Goal: Transaction & Acquisition: Purchase product/service

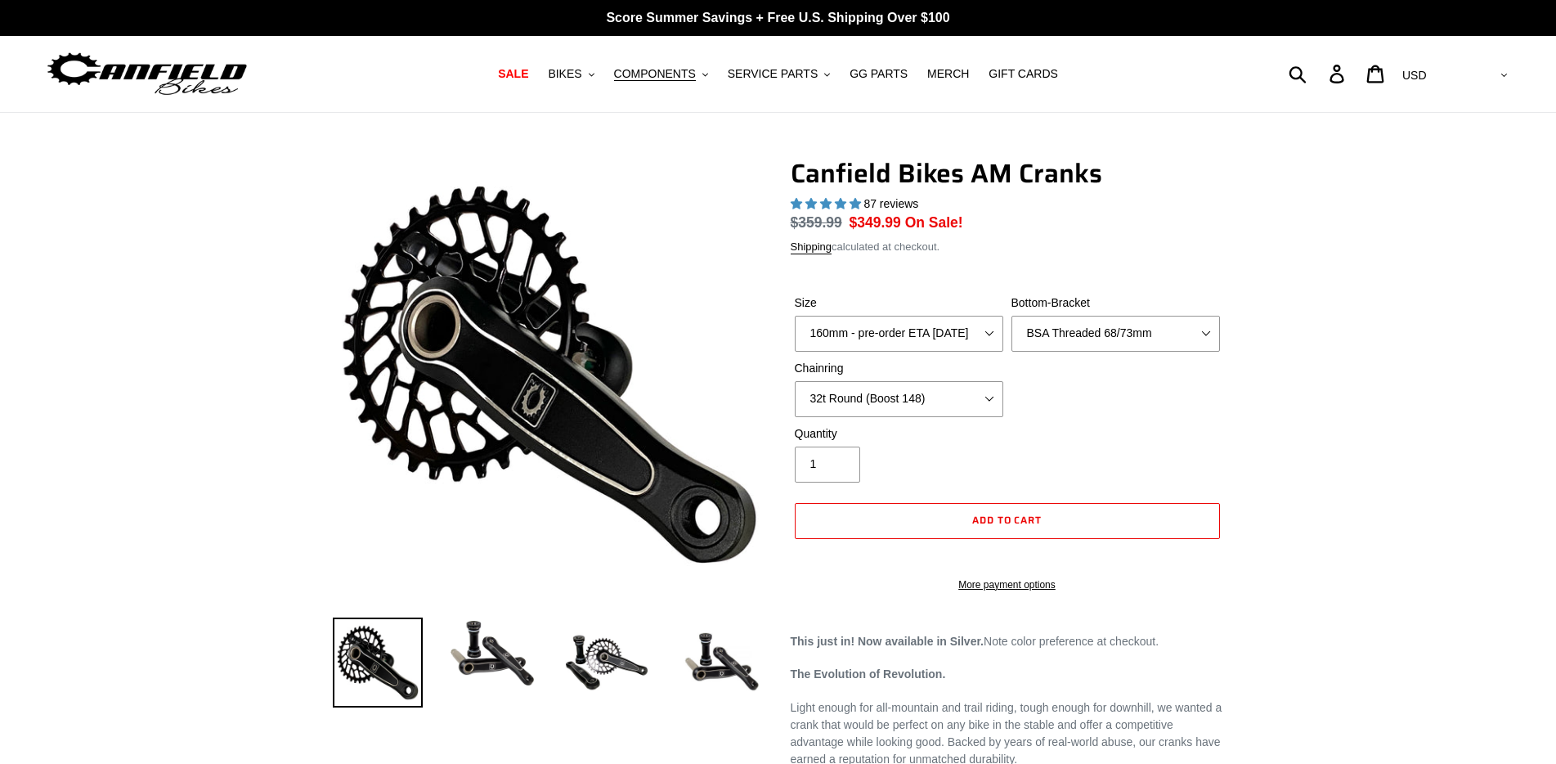
select select "highest-rating"
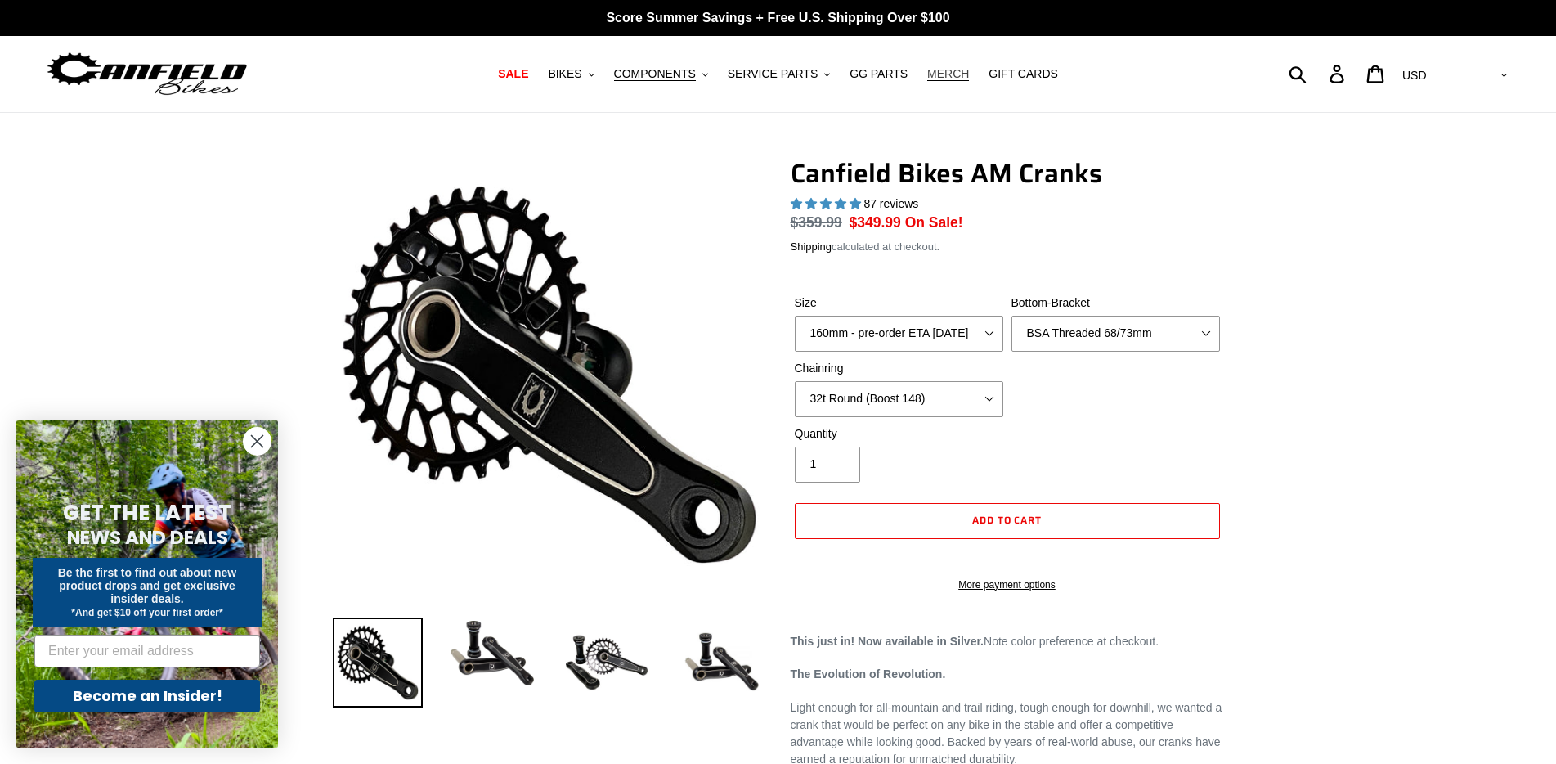
click at [944, 74] on span "MERCH" at bounding box center [948, 74] width 42 height 14
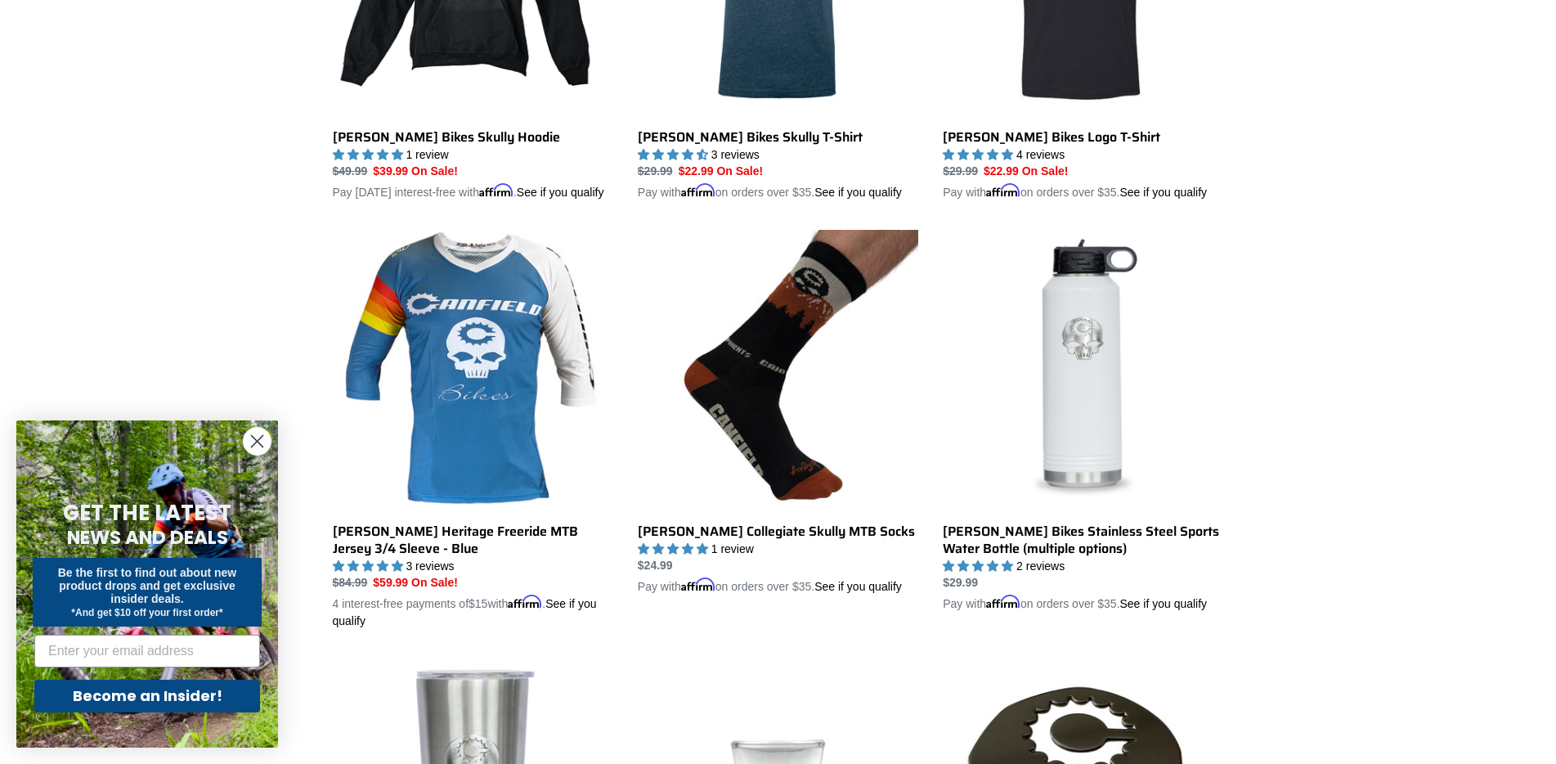
scroll to position [654, 0]
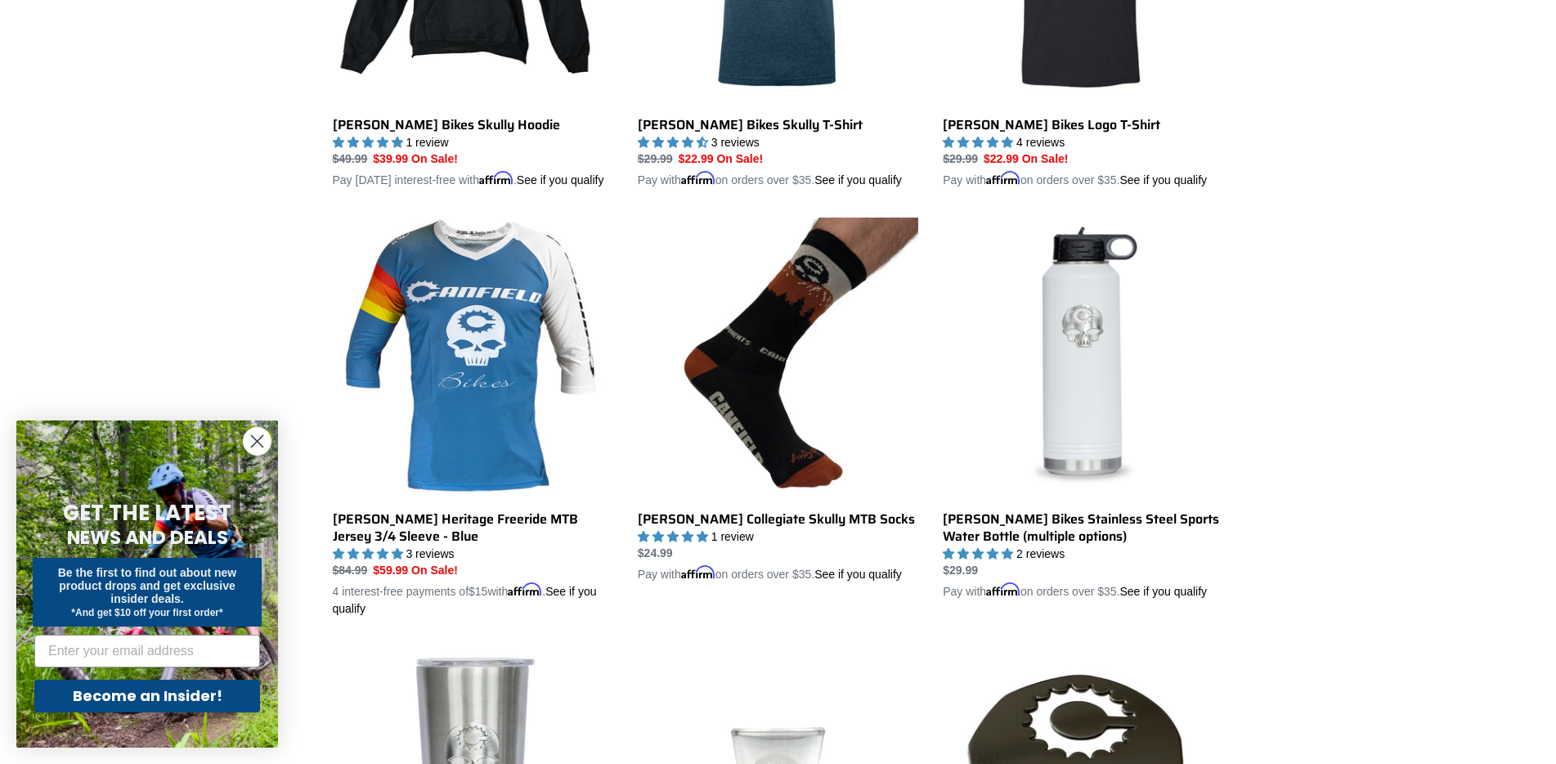
click at [264, 434] on circle "Close dialog" at bounding box center [257, 441] width 27 height 27
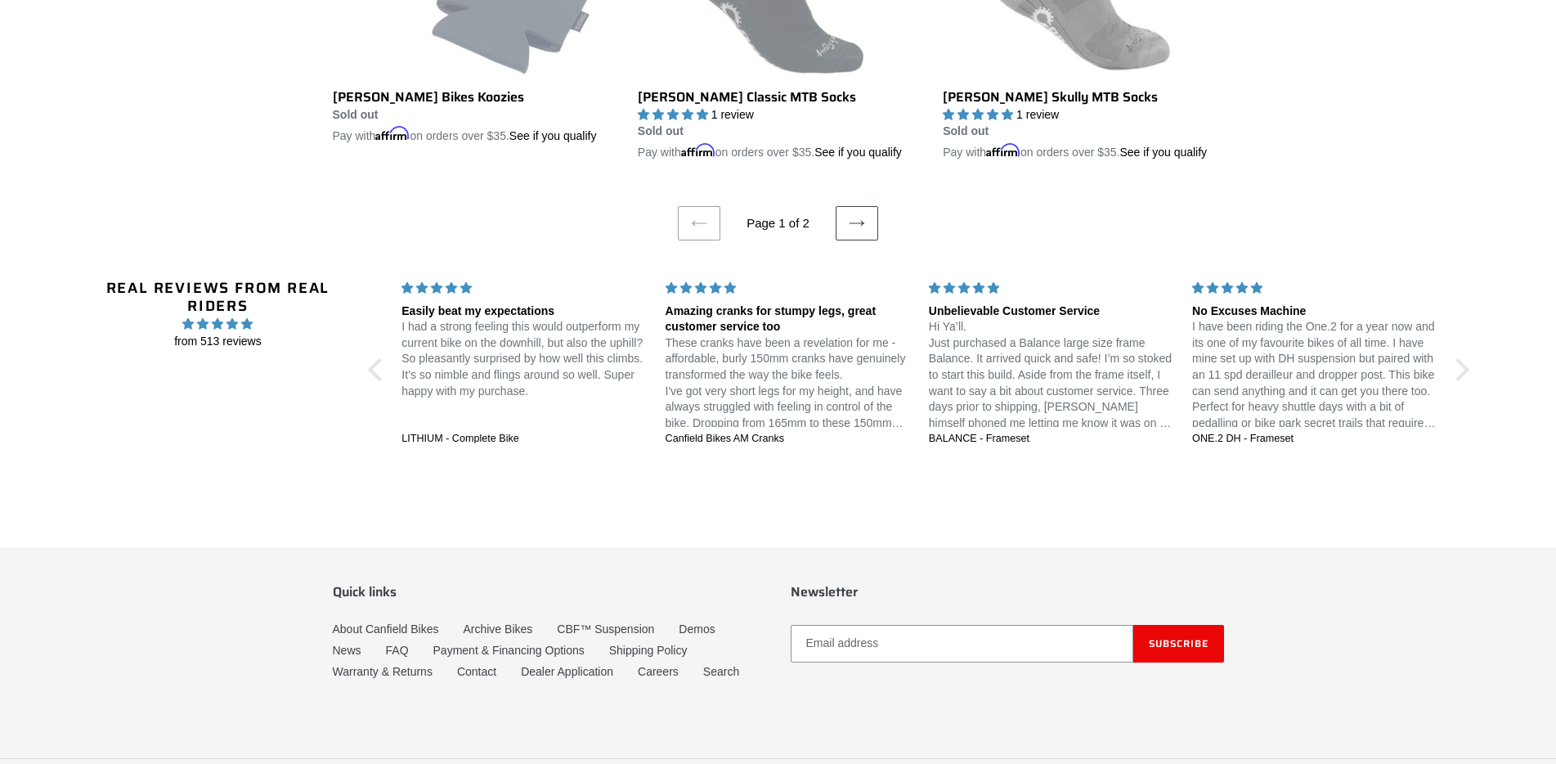
scroll to position [3516, 0]
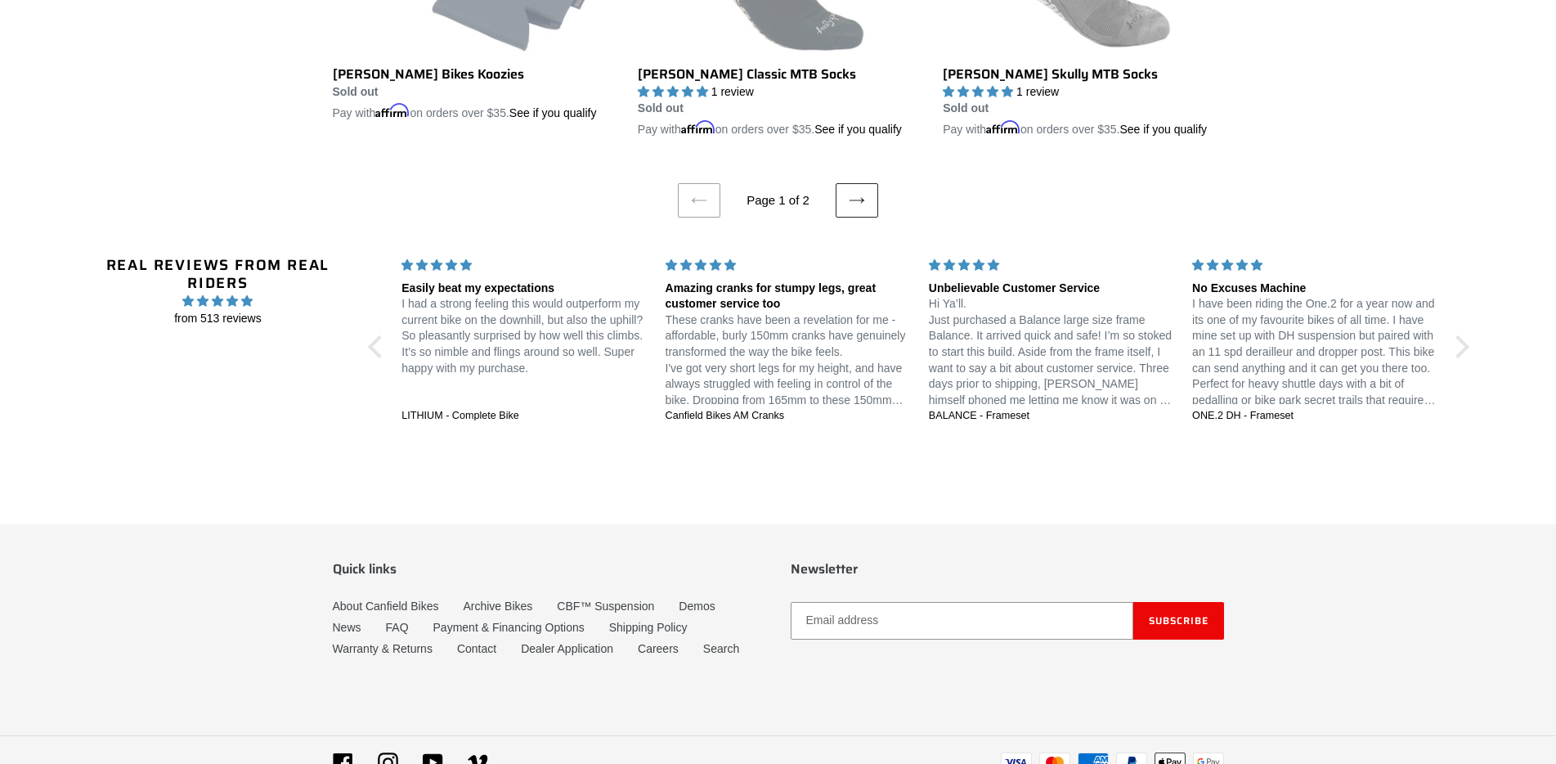
click at [854, 201] on icon at bounding box center [857, 200] width 16 height 16
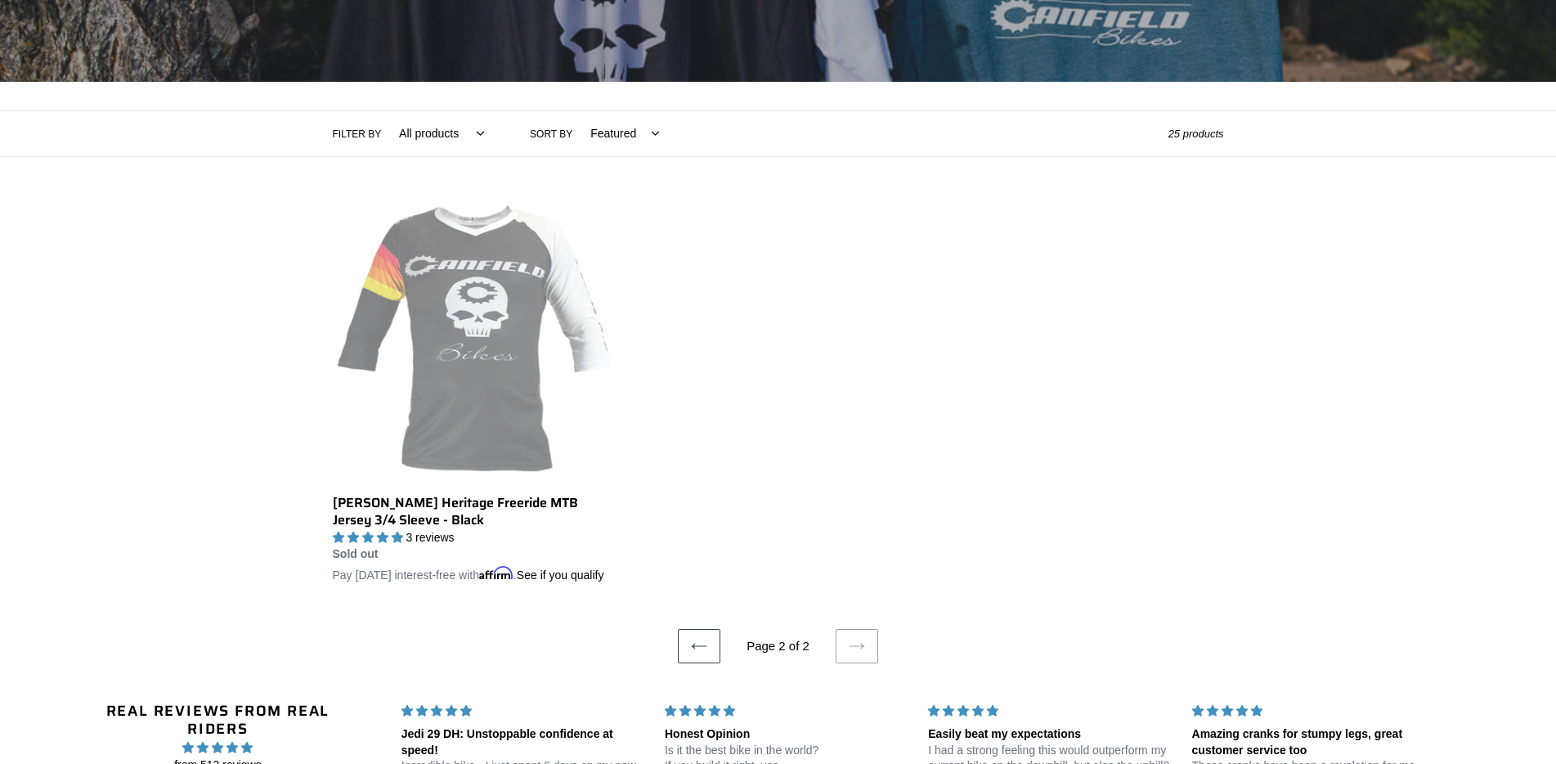
scroll to position [327, 0]
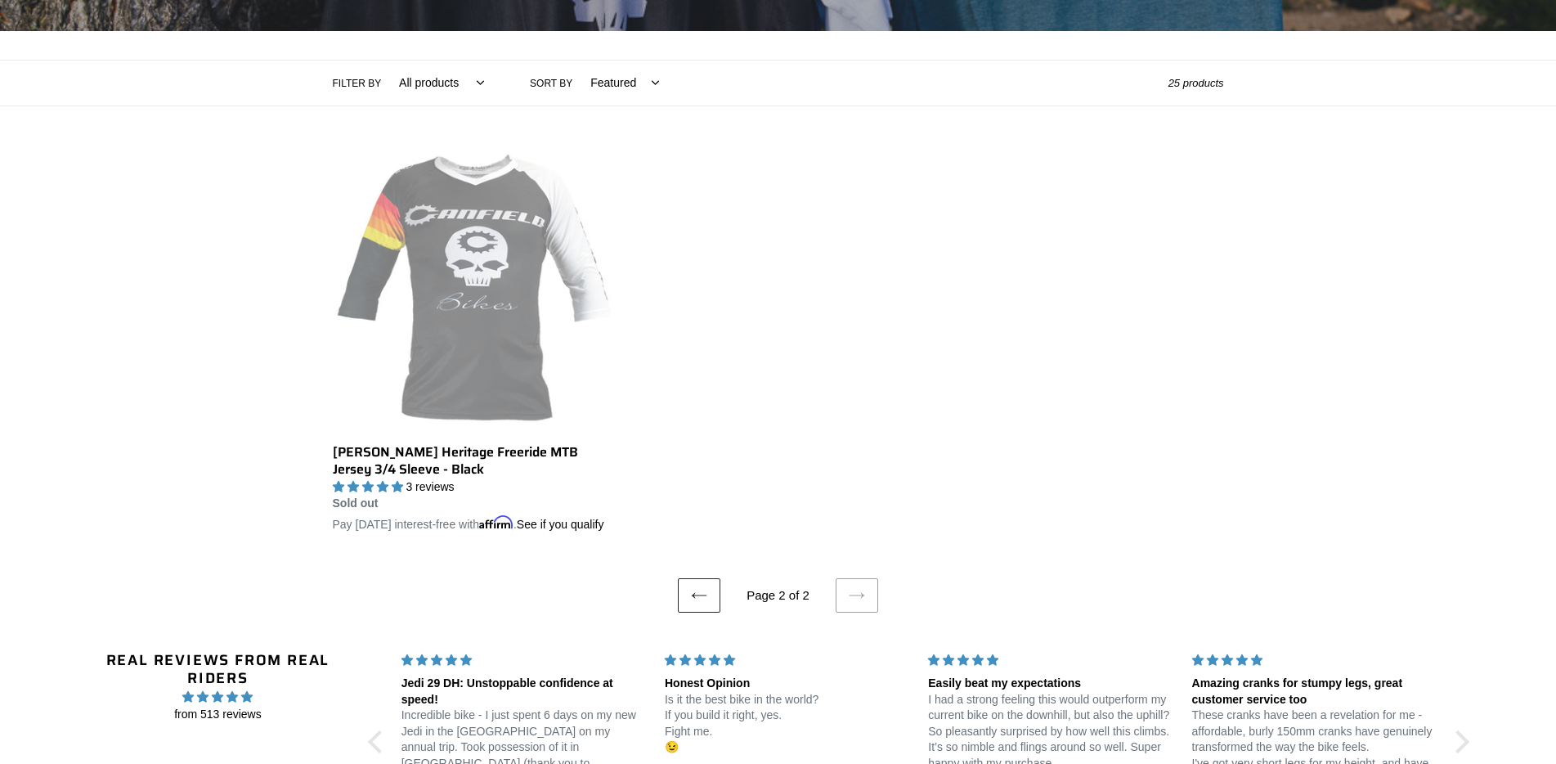
click at [704, 603] on icon at bounding box center [699, 595] width 16 height 16
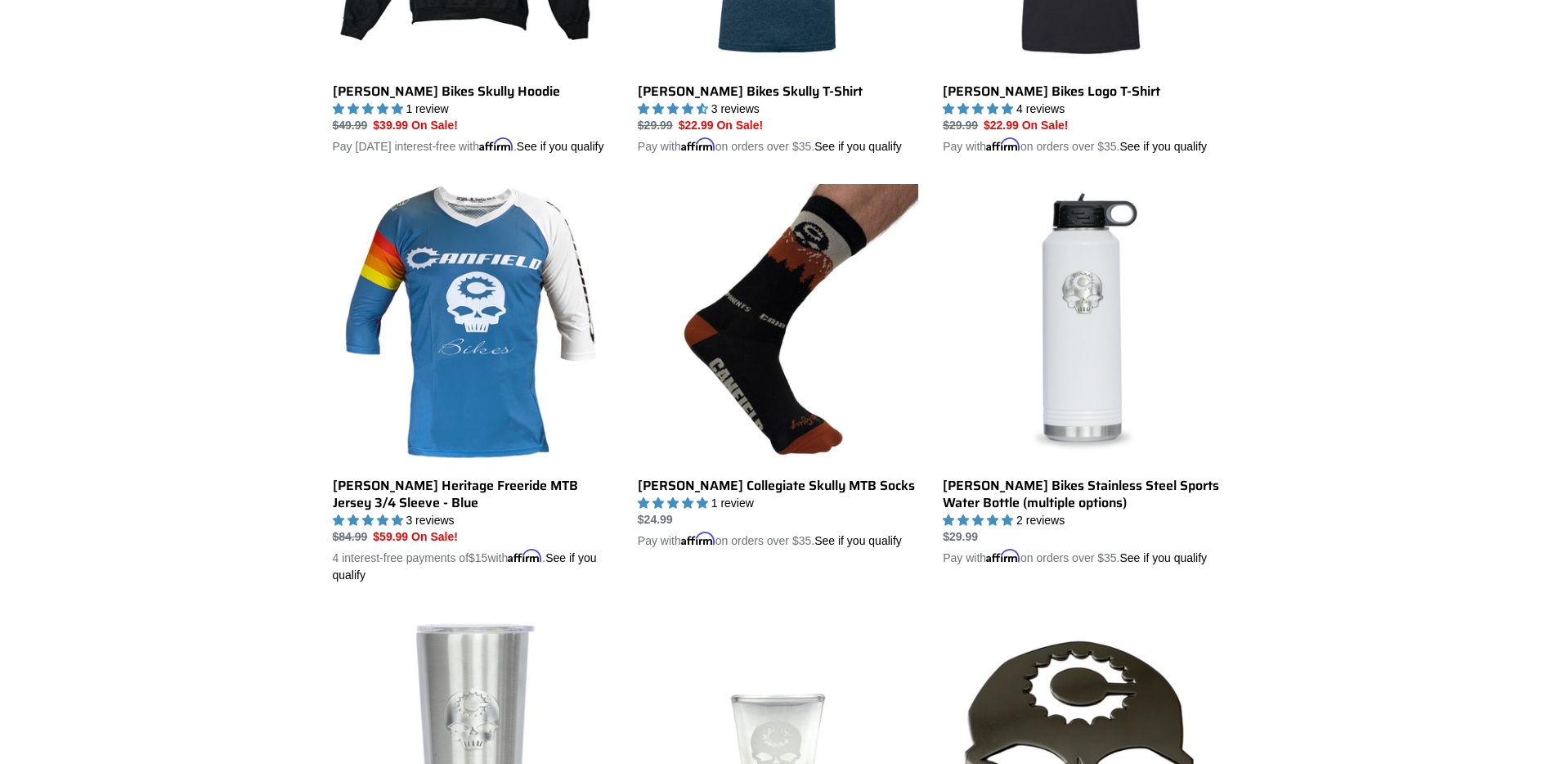
scroll to position [327, 0]
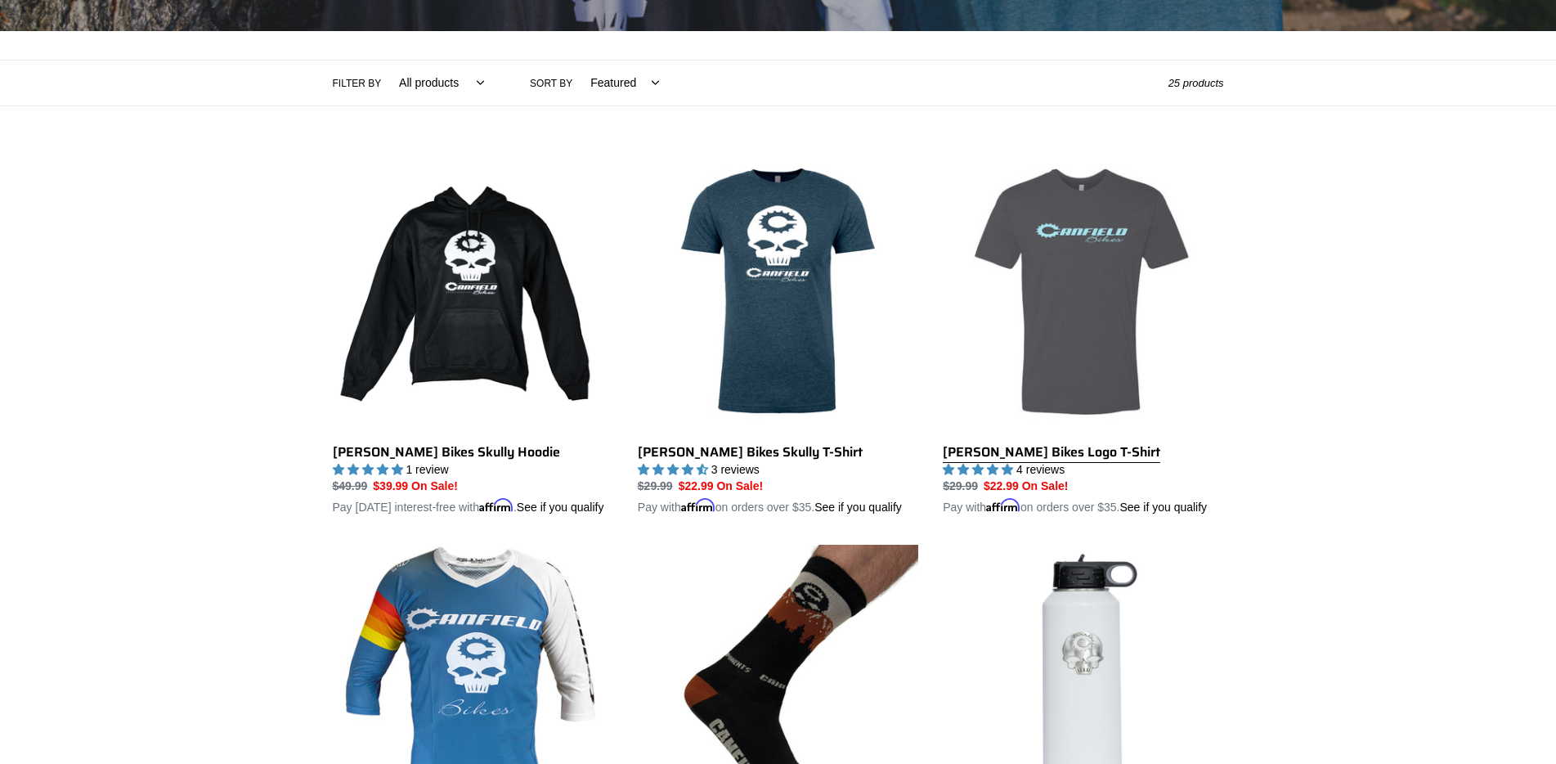
click at [1024, 451] on link "[PERSON_NAME] Bikes Logo T-Shirt" at bounding box center [1083, 333] width 280 height 365
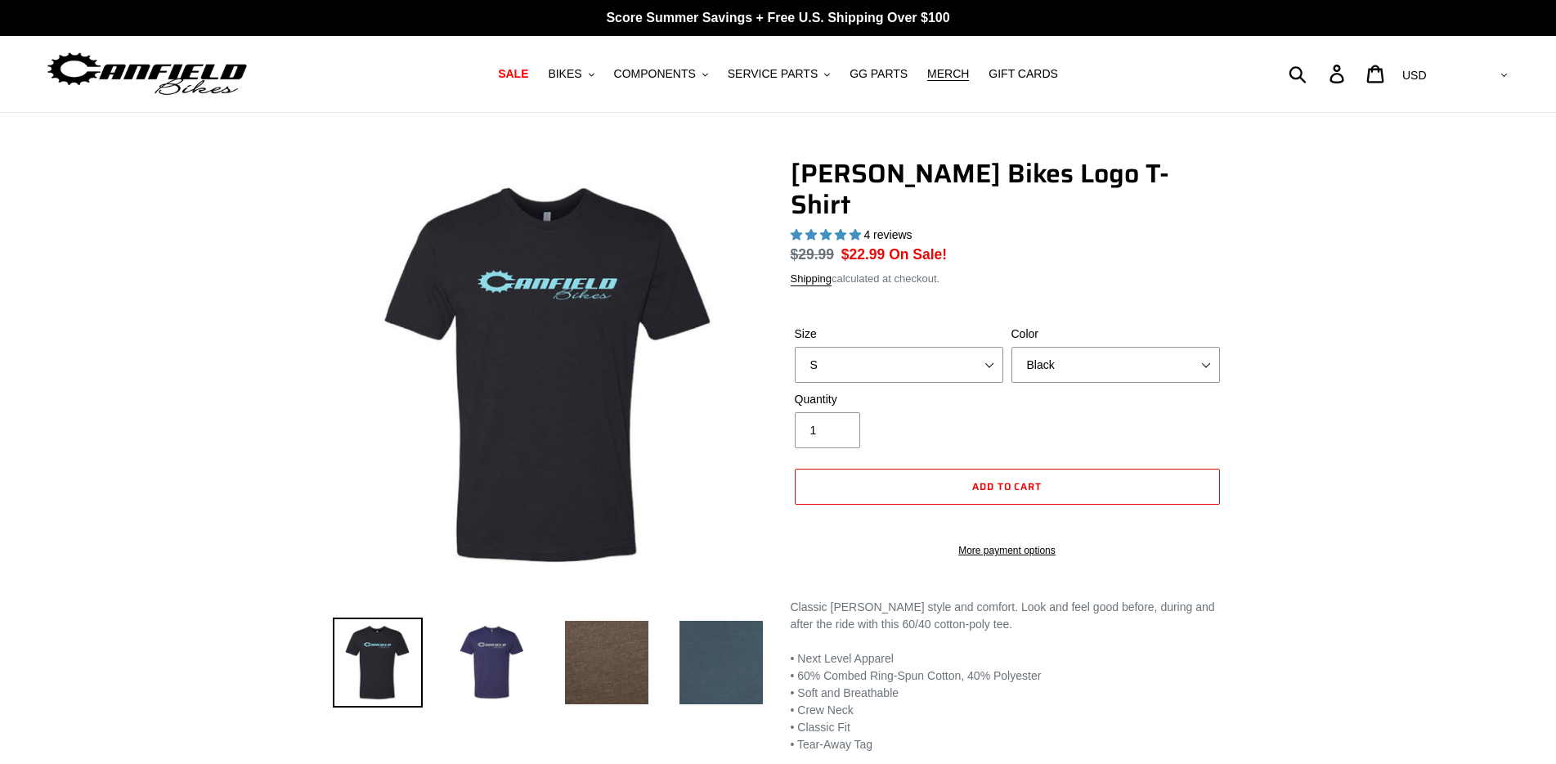
select select "highest-rating"
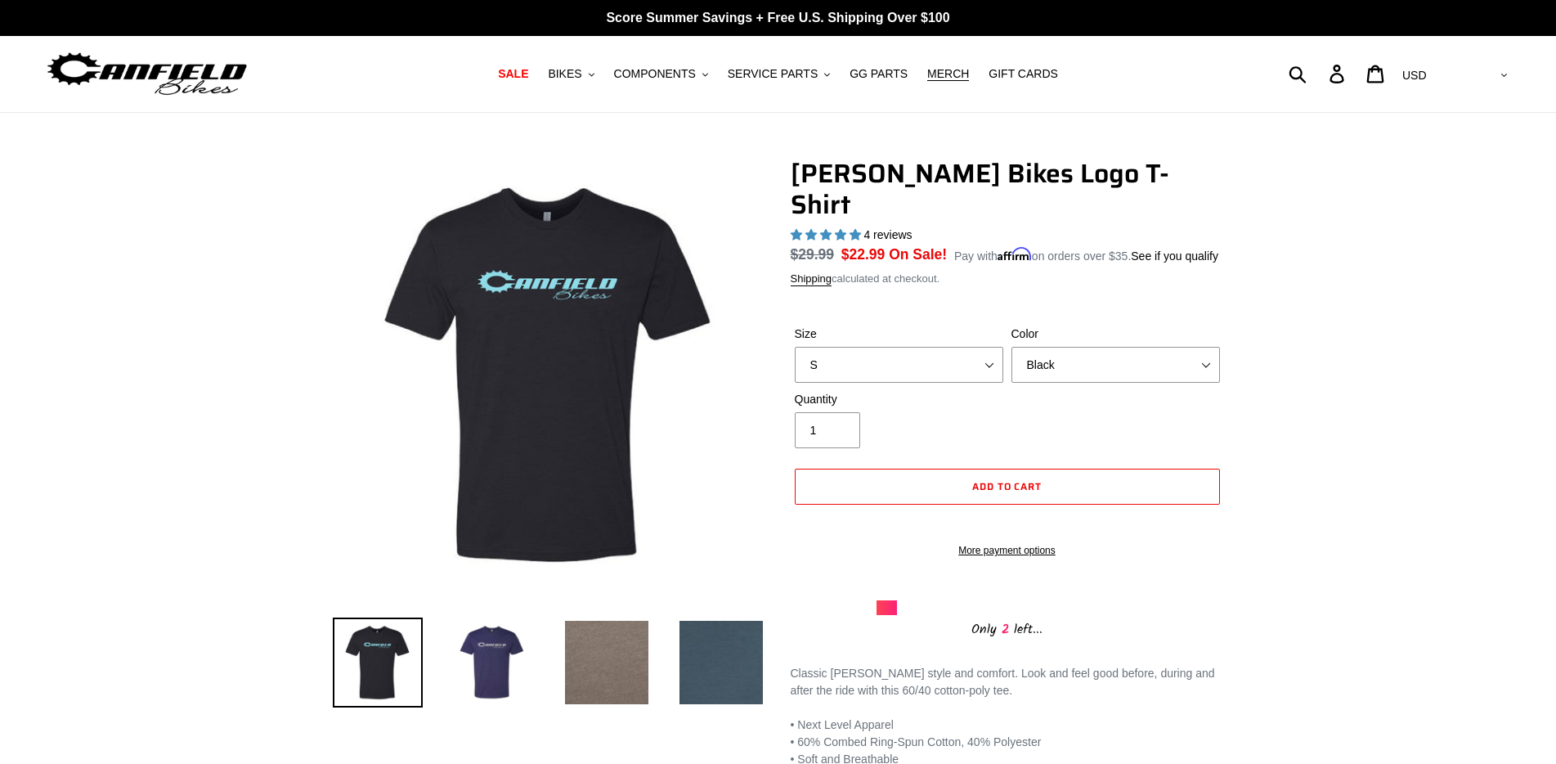
click at [594, 671] on img at bounding box center [607, 662] width 90 height 90
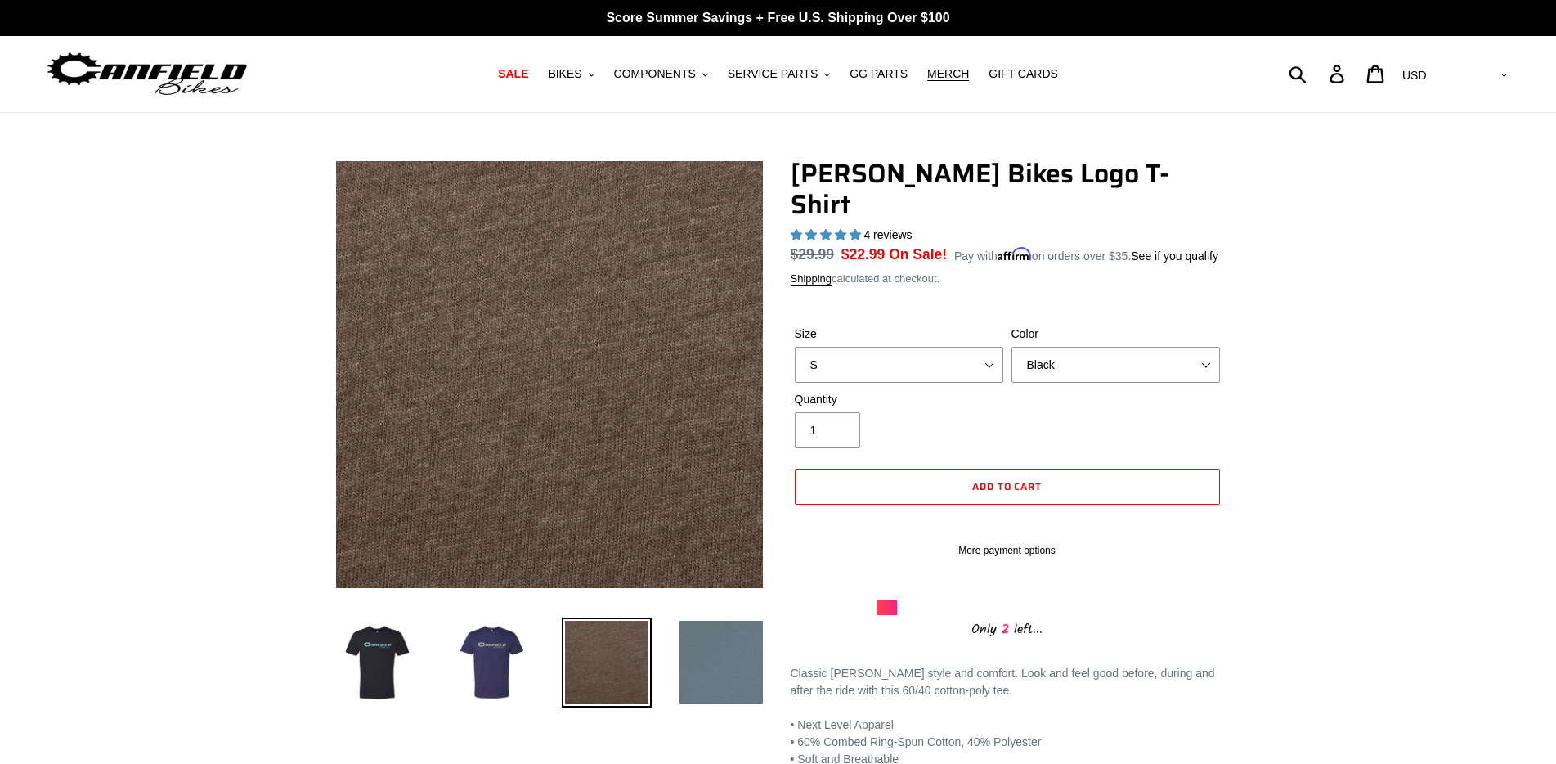
click at [737, 671] on img at bounding box center [721, 662] width 90 height 90
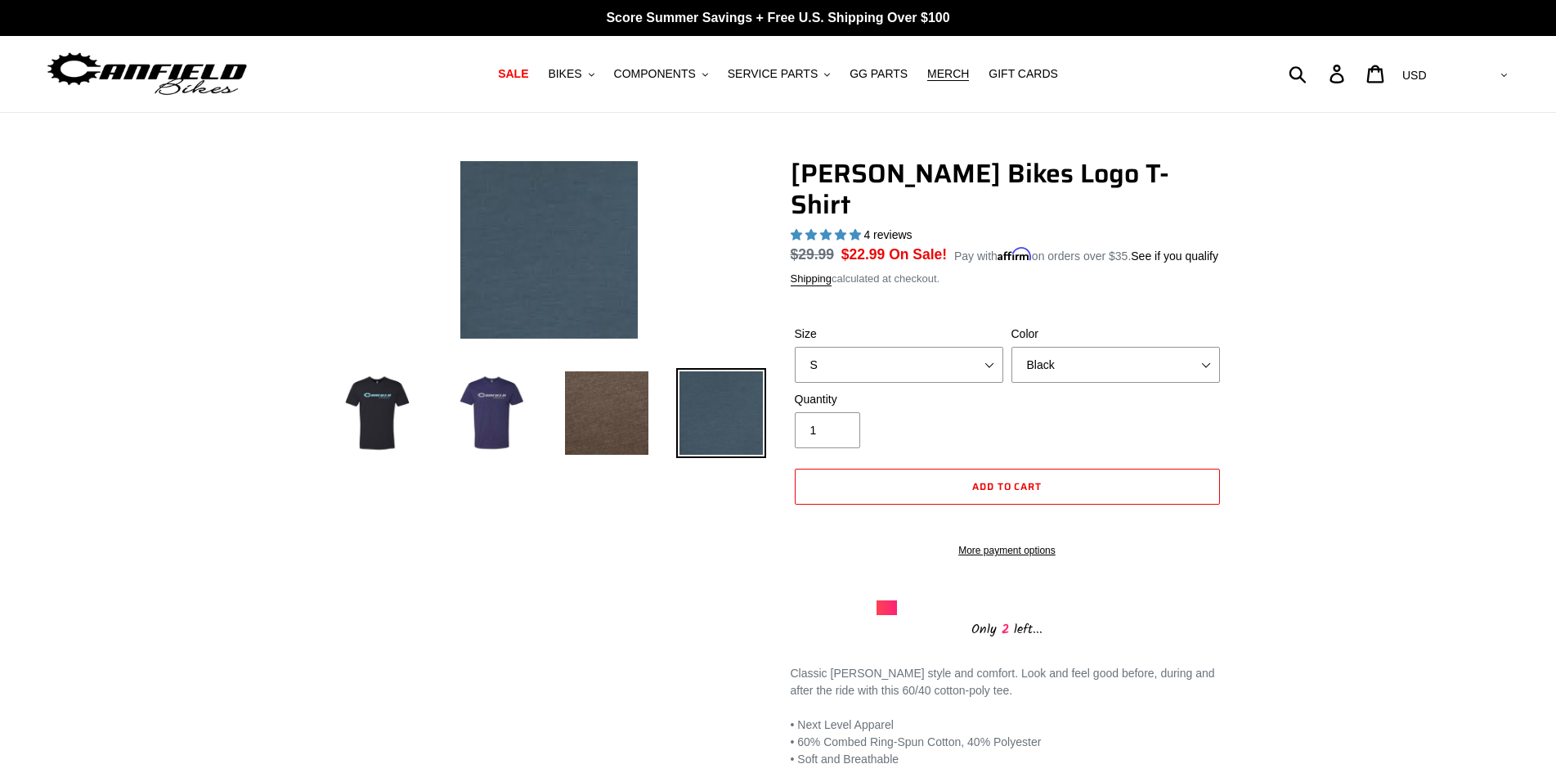
click at [501, 415] on img at bounding box center [492, 413] width 90 height 90
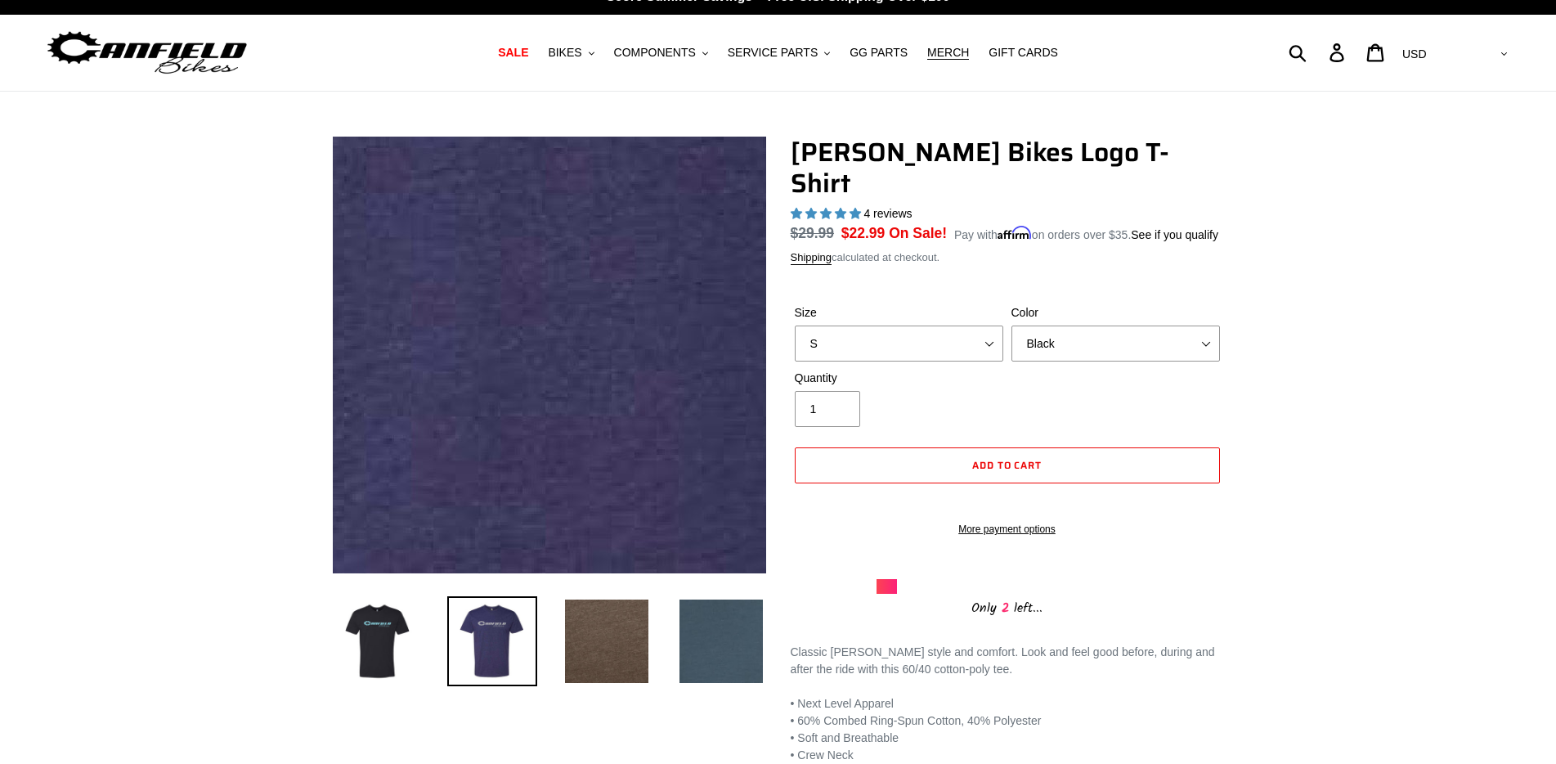
scroll to position [82, 0]
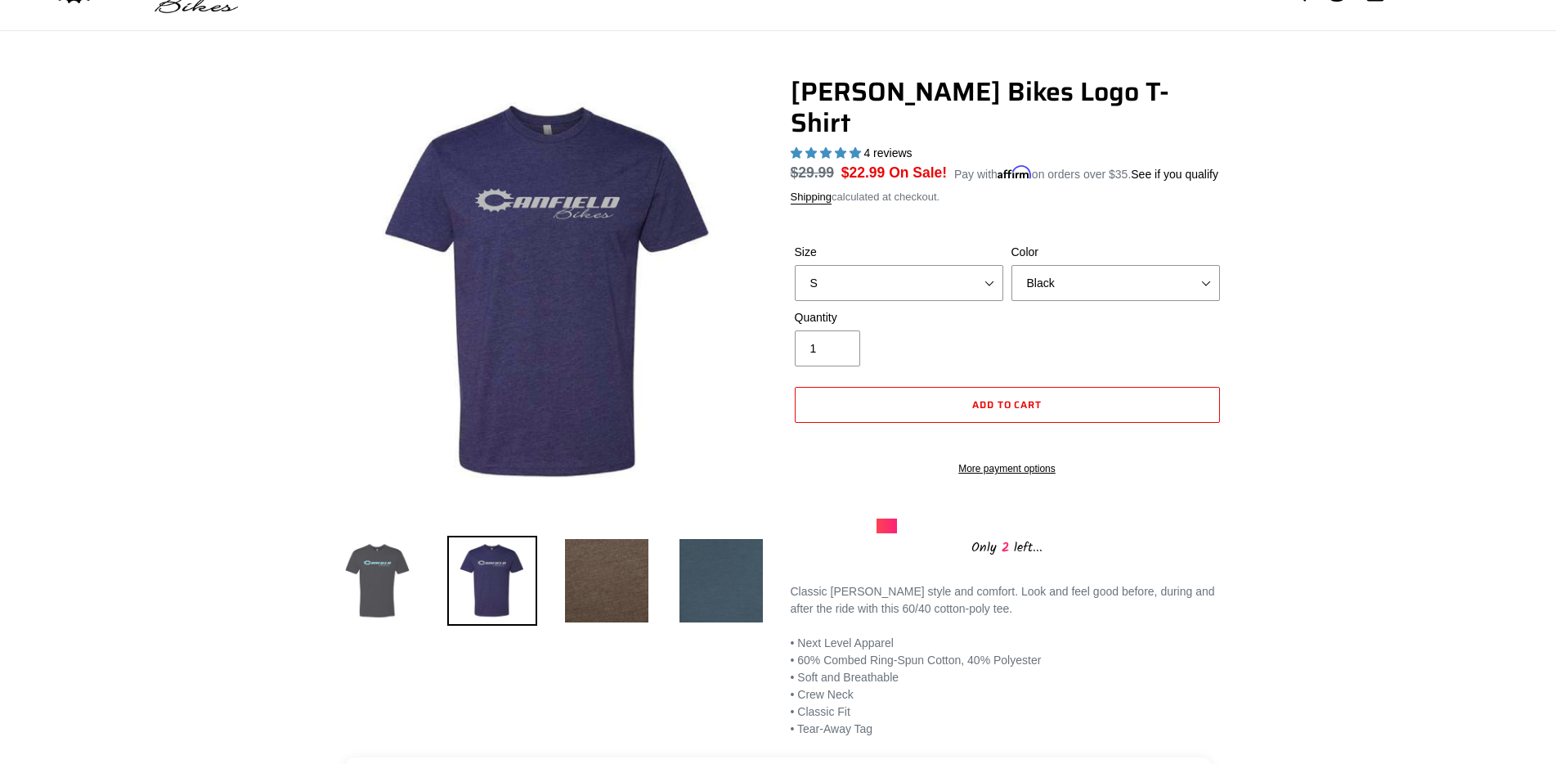
click at [366, 590] on img at bounding box center [378, 581] width 90 height 90
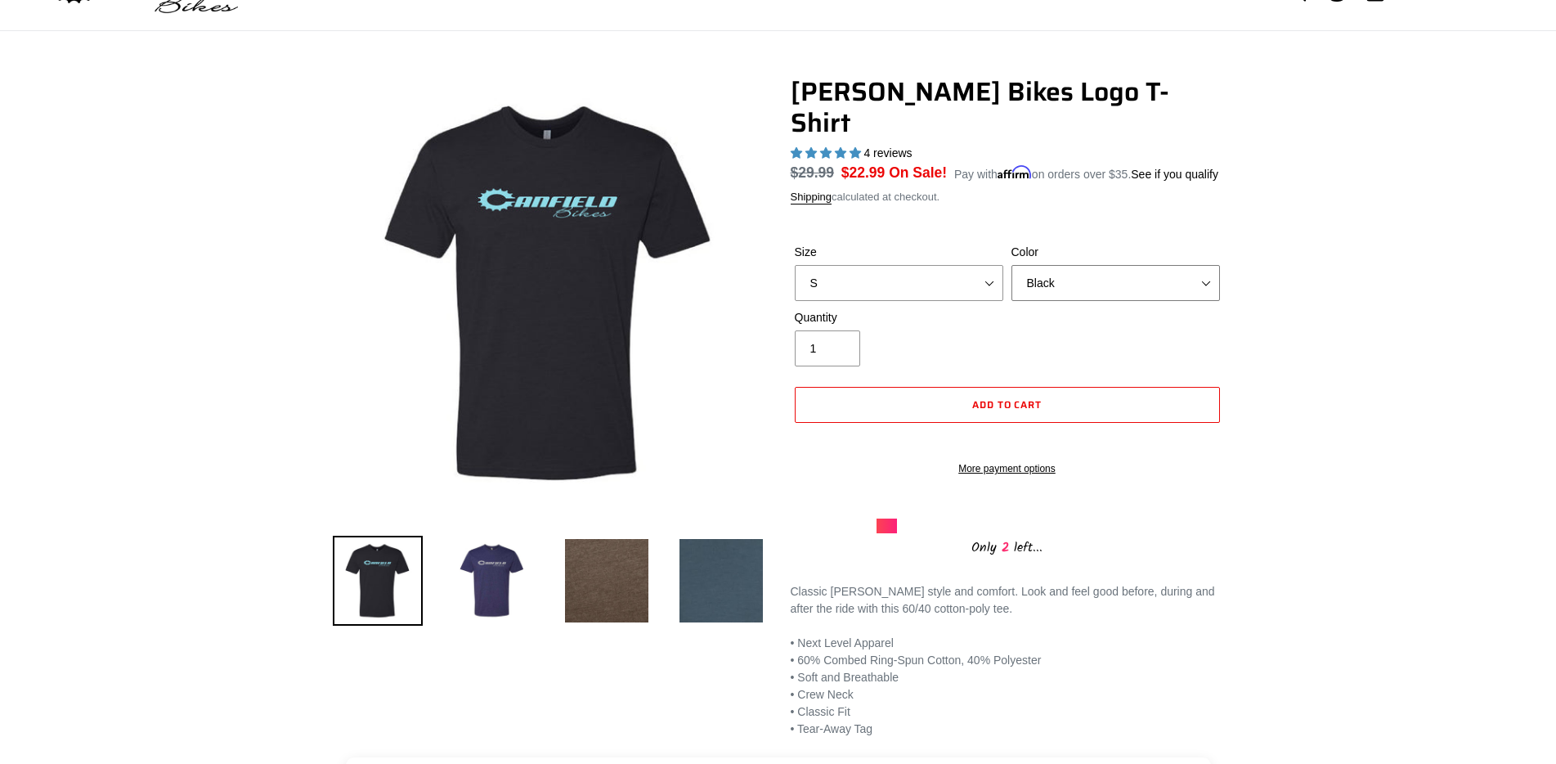
click at [1110, 265] on select "Black Brown Indigo Storm Blue" at bounding box center [1115, 283] width 208 height 36
click at [1011, 265] on select "Black Brown Indigo Storm Blue" at bounding box center [1115, 283] width 208 height 36
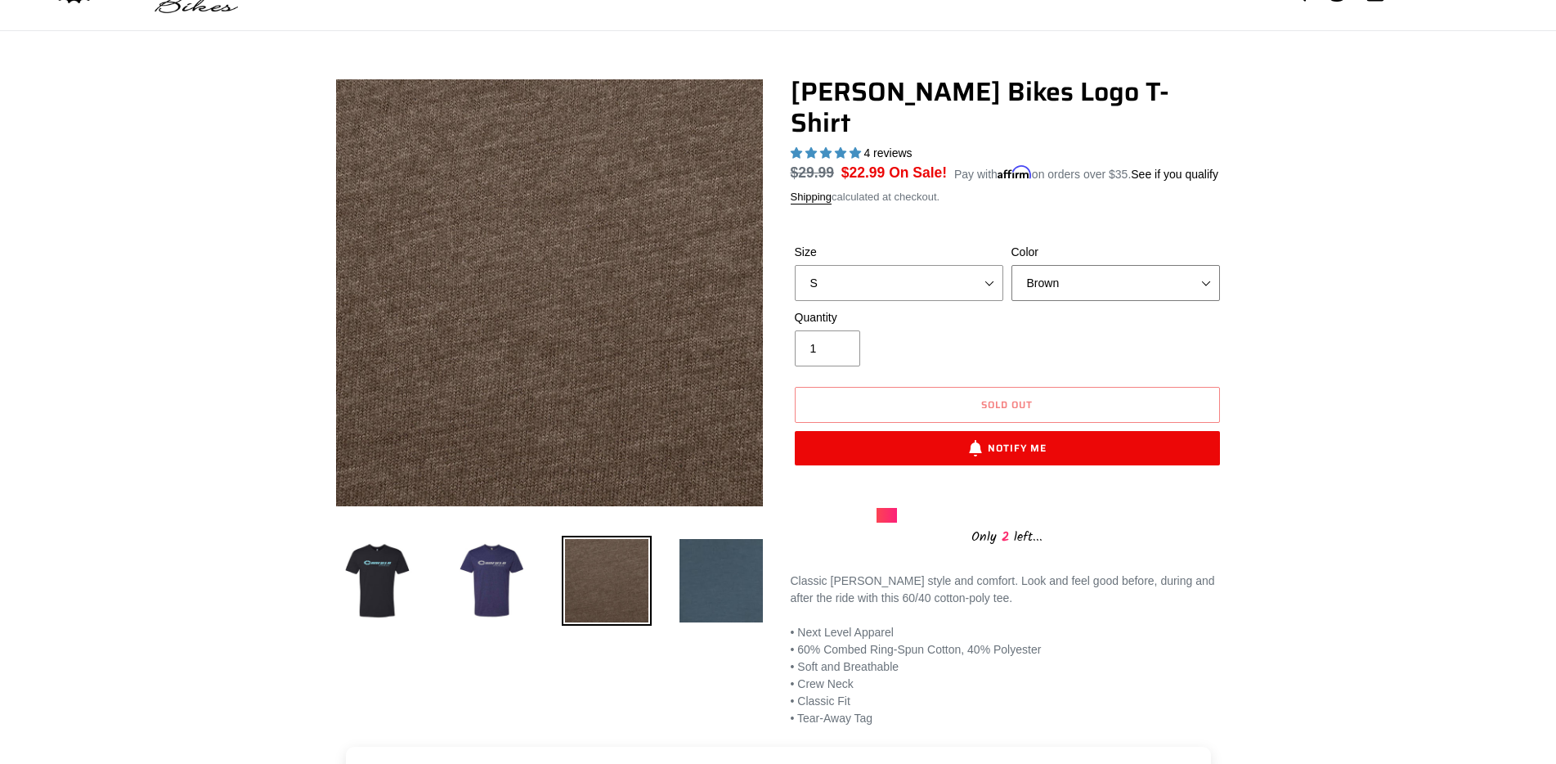
click at [1088, 265] on select "Black Brown Indigo Storm Blue" at bounding box center [1115, 283] width 208 height 36
click at [1011, 265] on select "Black Brown Indigo Storm Blue" at bounding box center [1115, 283] width 208 height 36
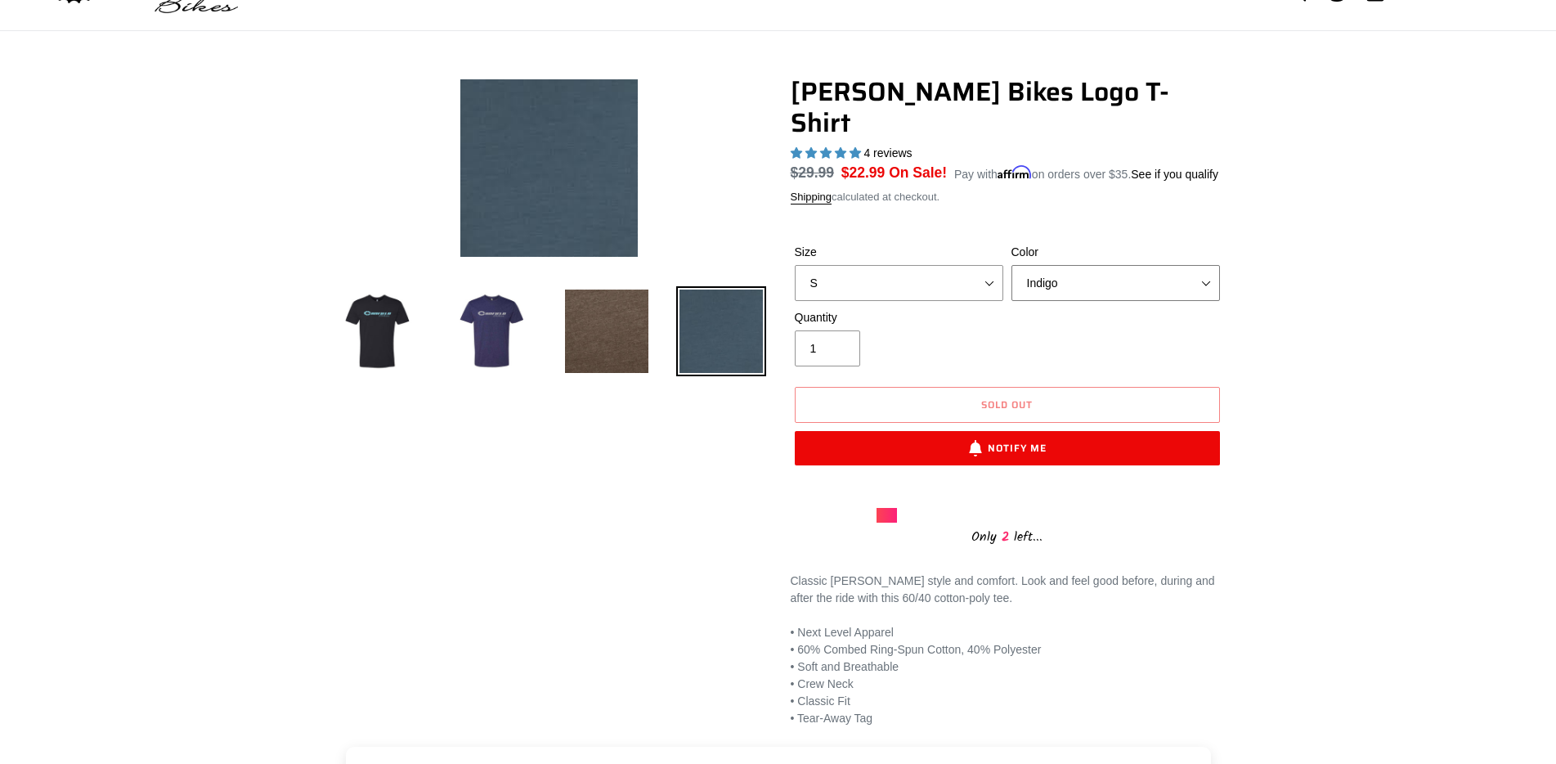
click at [1081, 265] on select "Black Brown Indigo Storm Blue" at bounding box center [1115, 283] width 208 height 36
click at [1011, 265] on select "Black Brown Indigo Storm Blue" at bounding box center [1115, 283] width 208 height 36
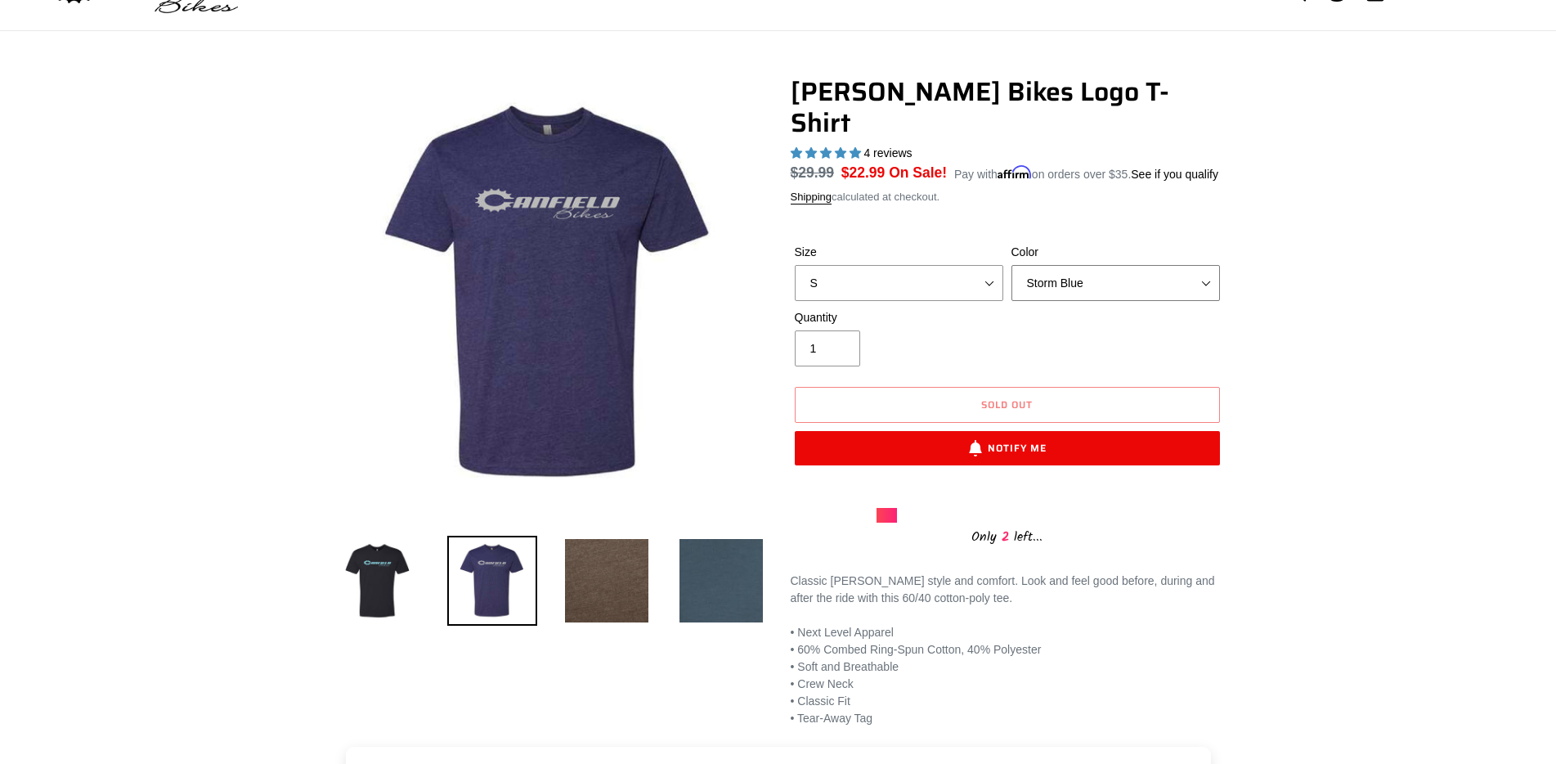
click at [1072, 265] on select "Black Brown Indigo Storm Blue" at bounding box center [1115, 283] width 208 height 36
click at [1011, 265] on select "Black Brown Indigo Storm Blue" at bounding box center [1115, 283] width 208 height 36
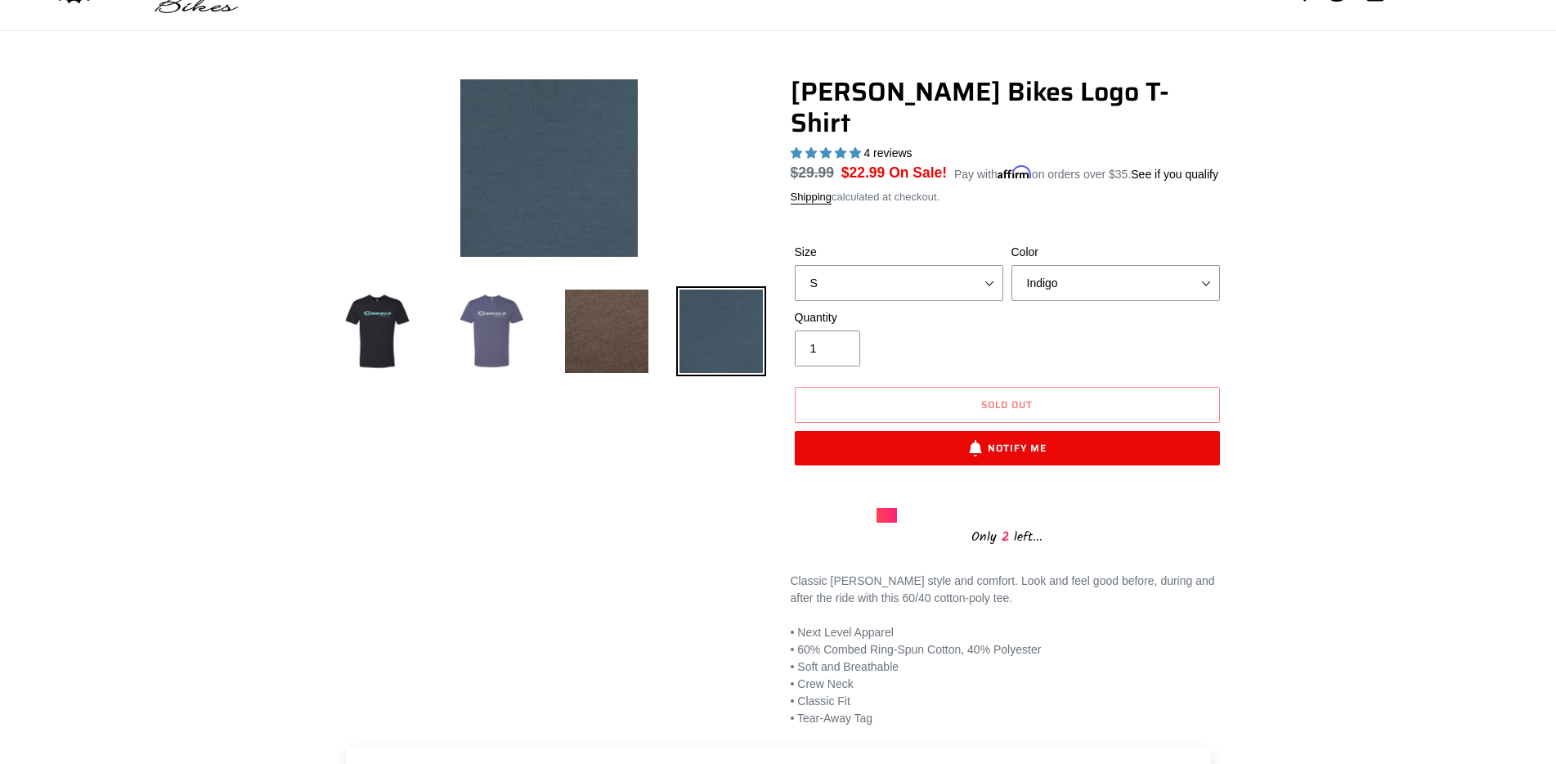
click at [486, 322] on img at bounding box center [492, 331] width 90 height 90
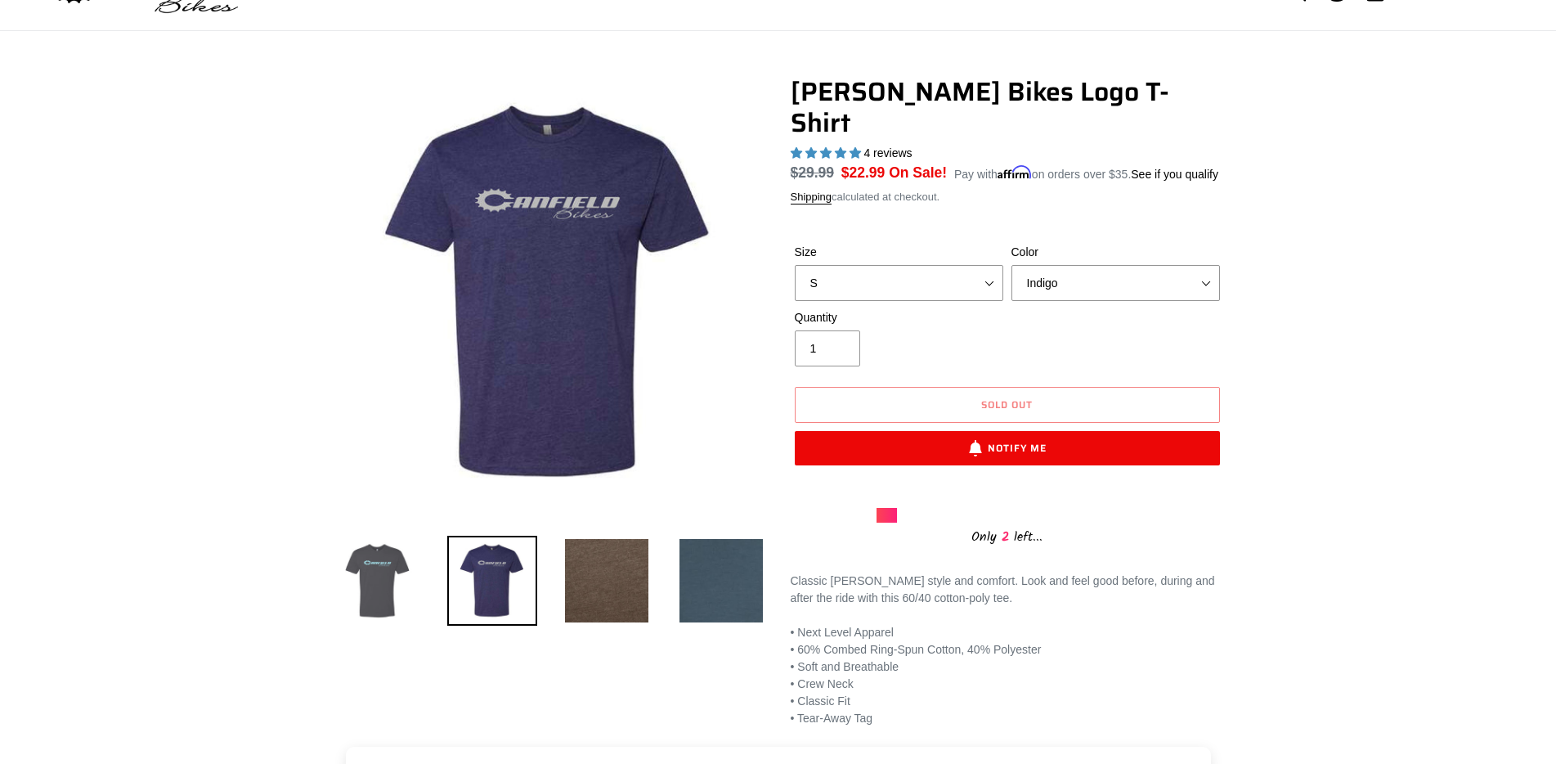
click at [383, 569] on img at bounding box center [378, 581] width 90 height 90
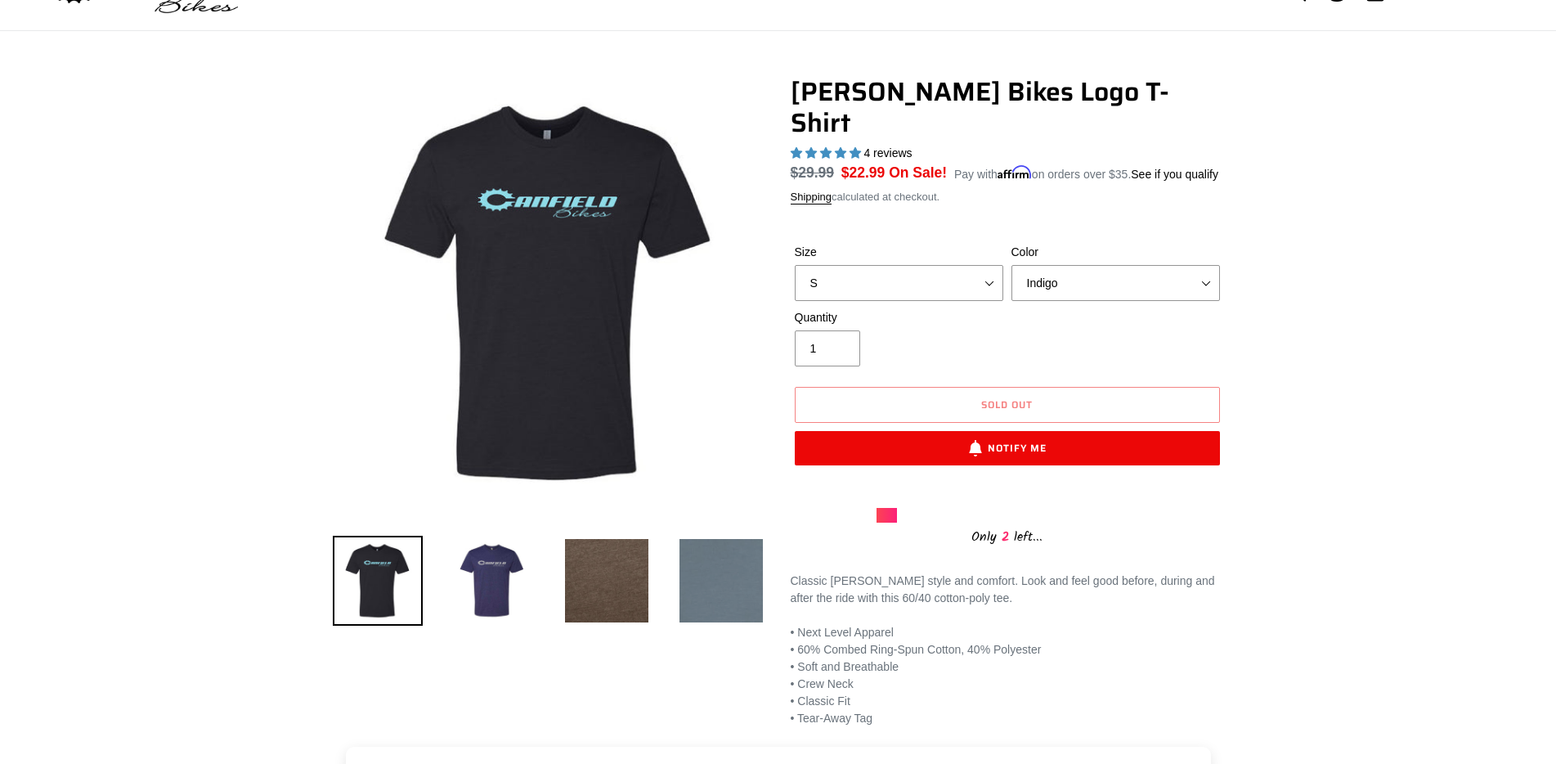
click at [726, 569] on img at bounding box center [721, 581] width 90 height 90
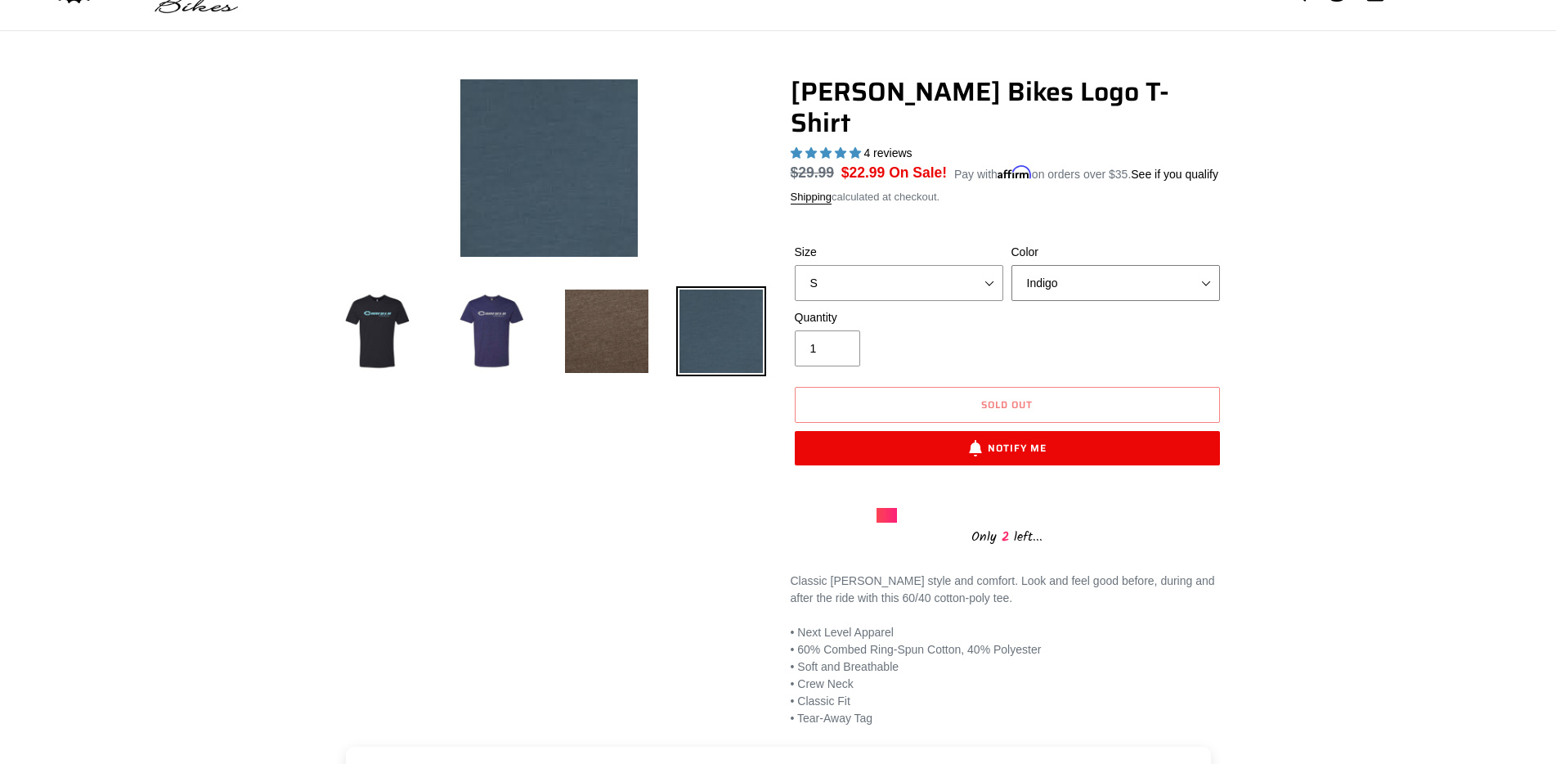
click at [1173, 265] on select "Black Brown Indigo Storm Blue" at bounding box center [1115, 283] width 208 height 36
click at [1011, 265] on select "Black Brown Indigo Storm Blue" at bounding box center [1115, 283] width 208 height 36
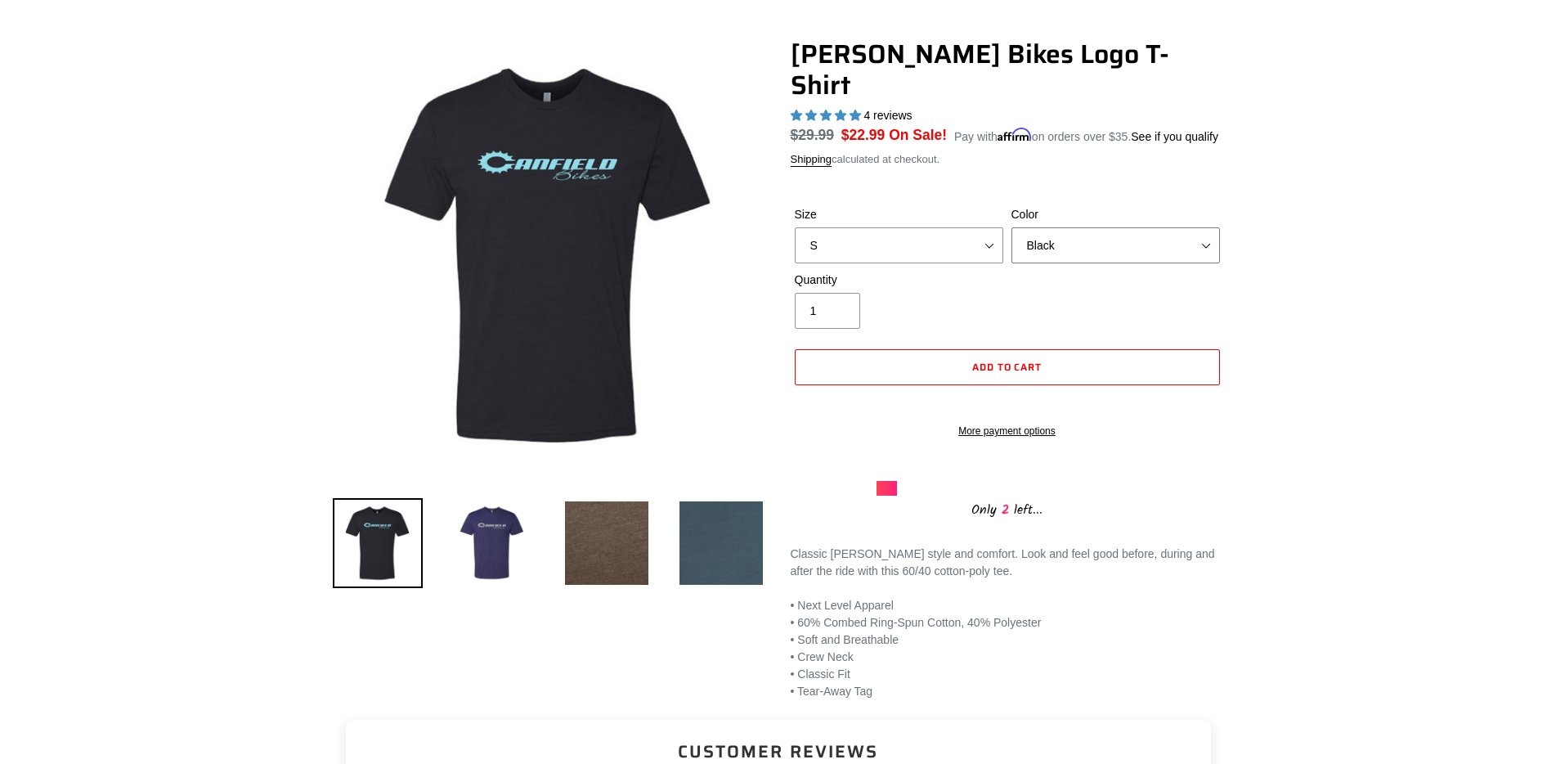
scroll to position [82, 0]
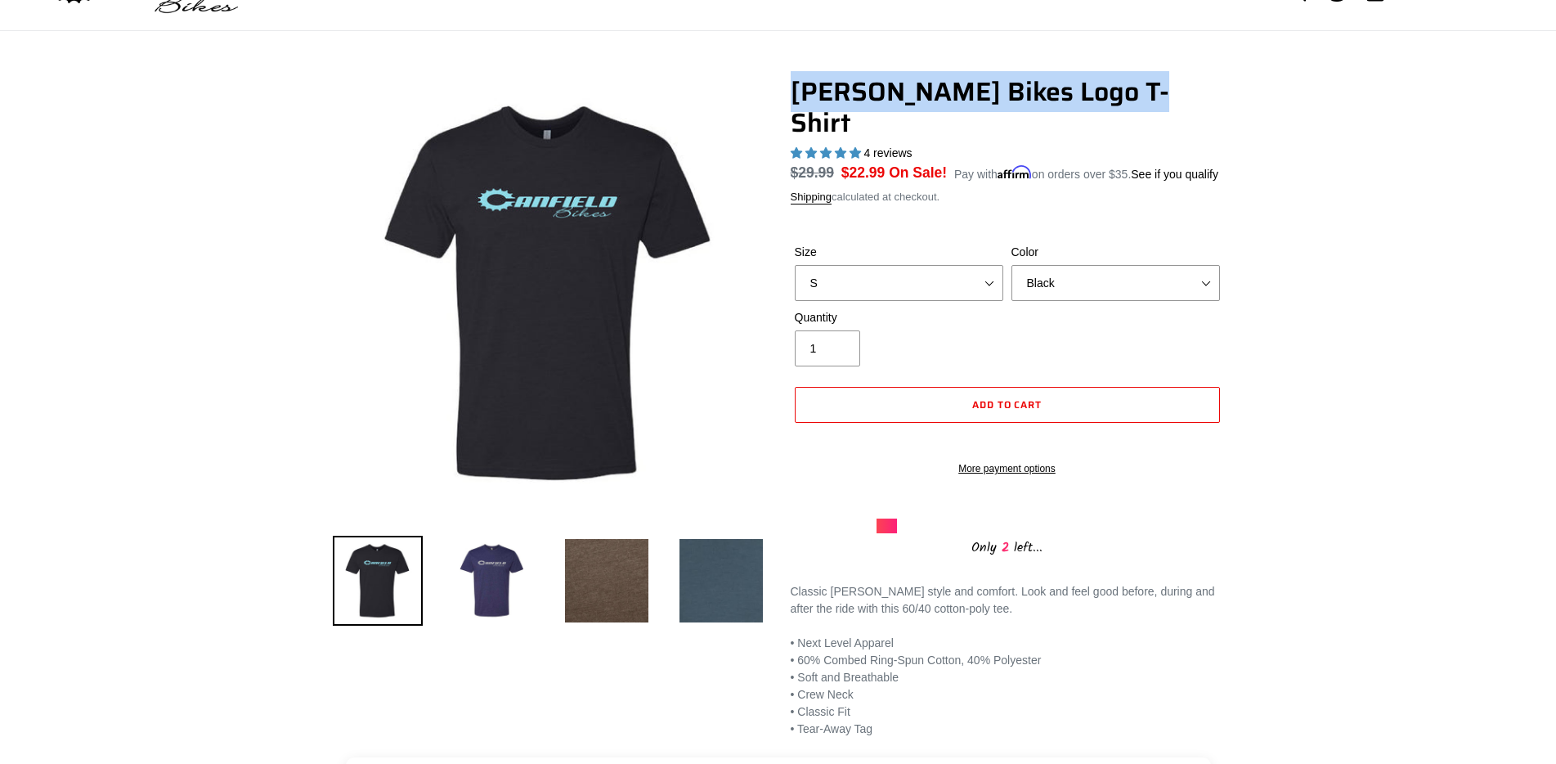
drag, startPoint x: 793, startPoint y: 93, endPoint x: 1123, endPoint y: 102, distance: 330.4
click at [1123, 102] on h1 "[PERSON_NAME] Bikes Logo T-Shirt" at bounding box center [1007, 107] width 433 height 63
copy h1 "[PERSON_NAME] Bikes Logo T-Shirt"
click at [1087, 265] on select "Black Brown Indigo Storm Blue" at bounding box center [1115, 283] width 208 height 36
click at [1011, 265] on select "Black Brown Indigo Storm Blue" at bounding box center [1115, 283] width 208 height 36
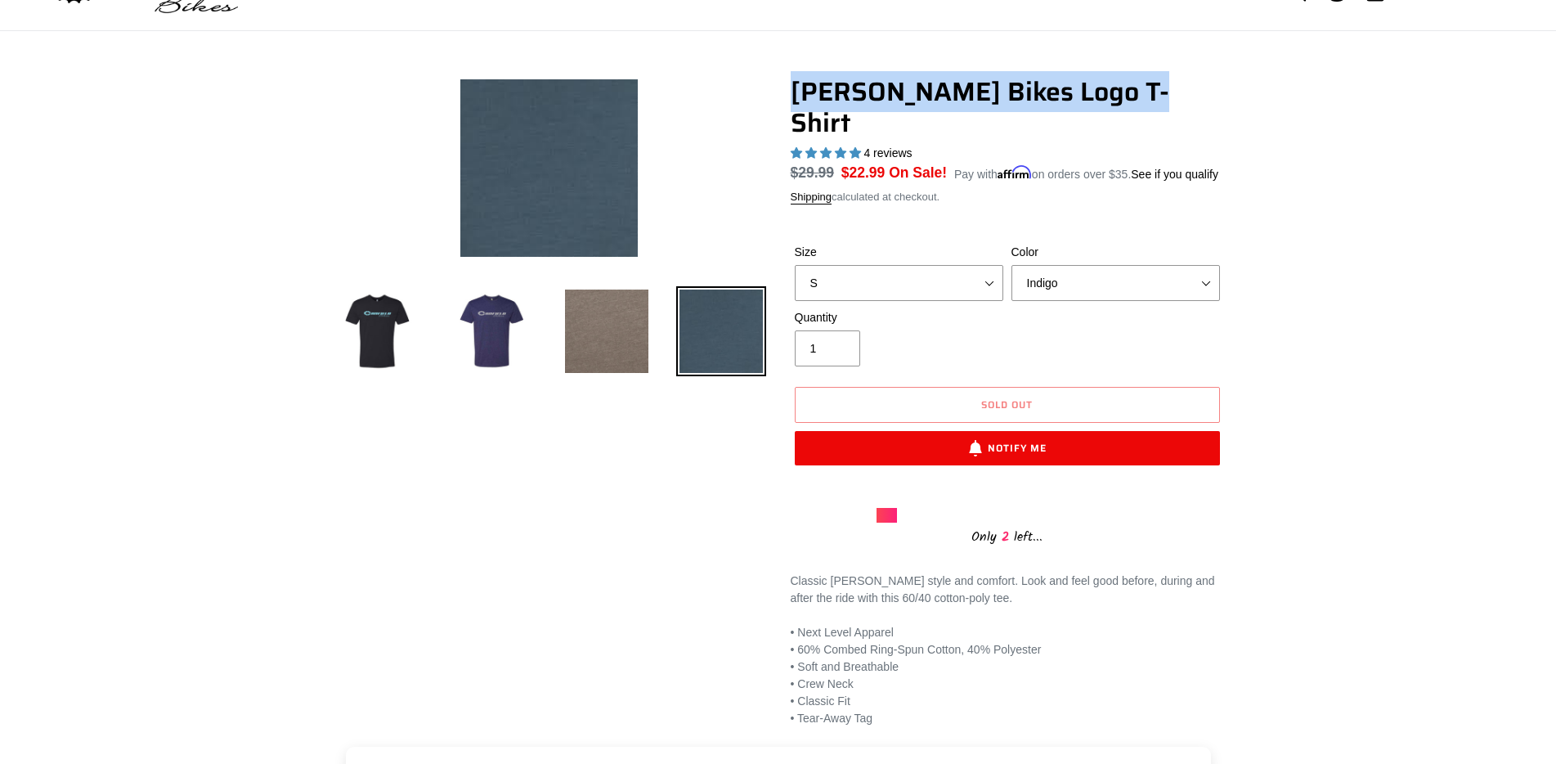
click at [613, 354] on img at bounding box center [607, 331] width 90 height 90
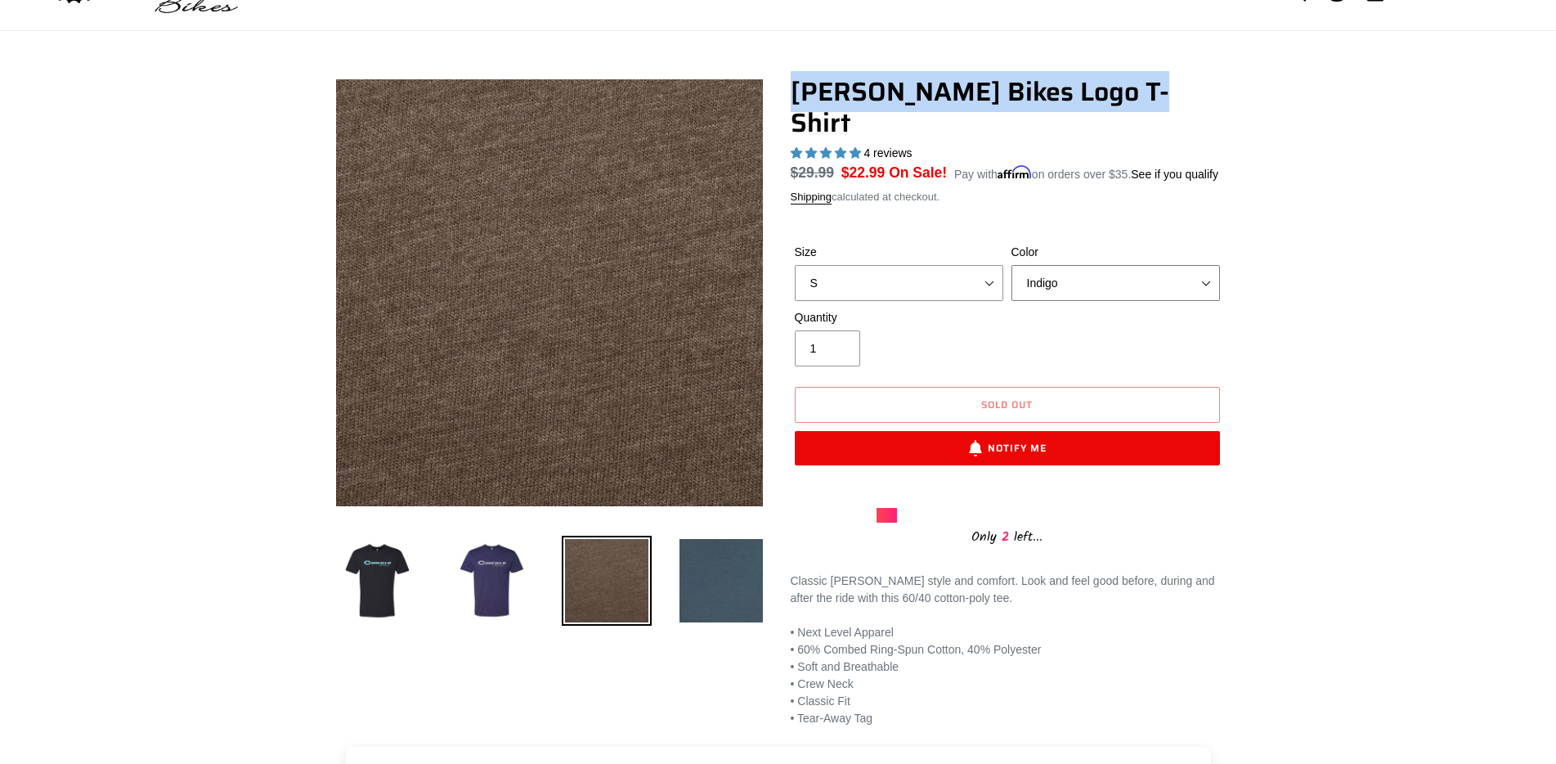
click at [1088, 265] on select "Black Brown Indigo Storm Blue" at bounding box center [1115, 283] width 208 height 36
select select "Brown"
click at [1011, 265] on select "Black Brown Indigo Storm Blue" at bounding box center [1115, 283] width 208 height 36
click at [943, 265] on select "S M L pre-order ETA 9/20/25 XL pre-order ETA 9/20/25 2XL pre-order ETA 9/20/25" at bounding box center [899, 283] width 208 height 36
select select "XL pre-order ETA 9/20/25"
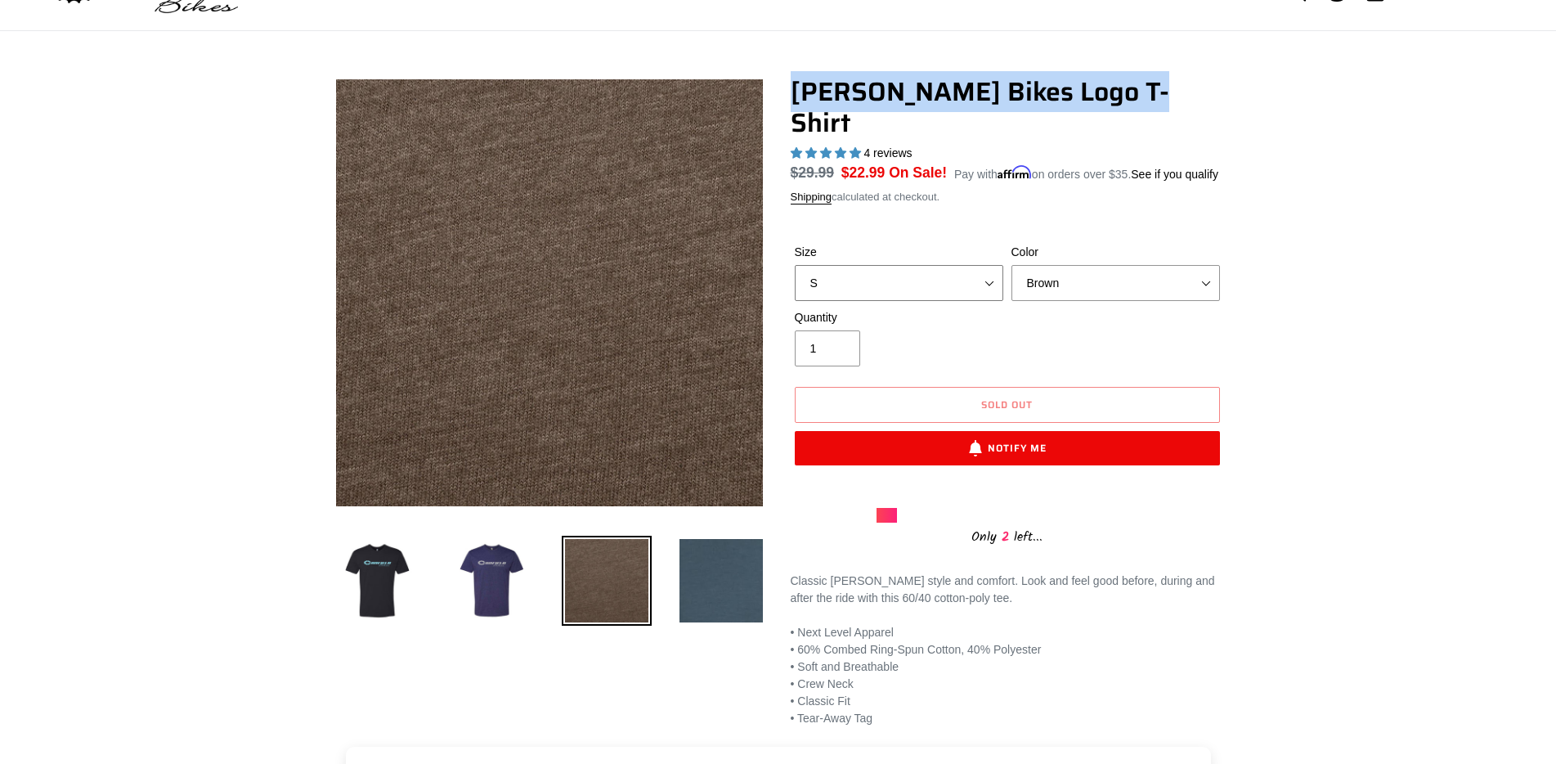
click at [795, 265] on select "S M L pre-order ETA 9/20/25 XL pre-order ETA 9/20/25 2XL pre-order ETA 9/20/25" at bounding box center [899, 283] width 208 height 36
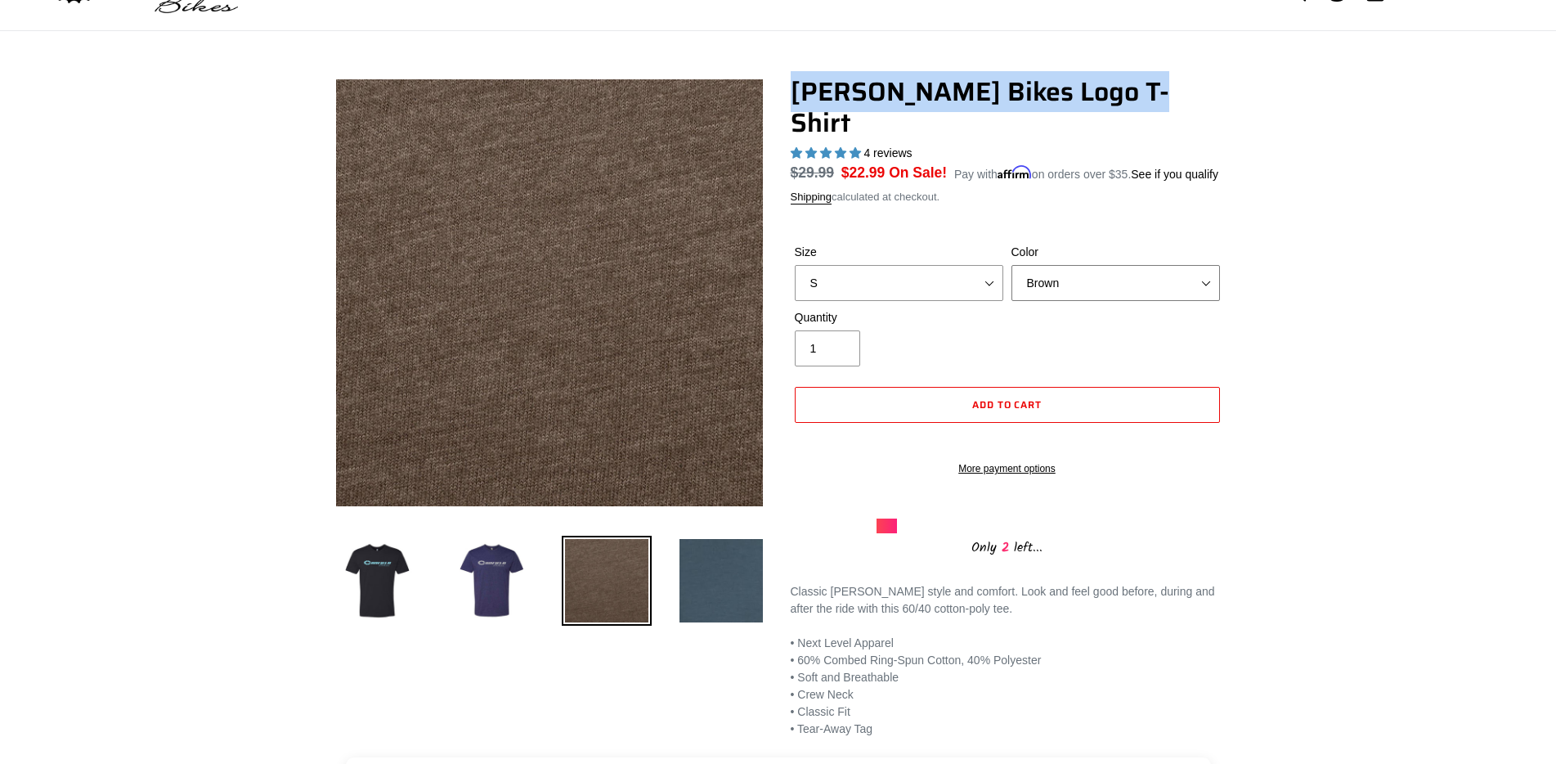
click at [1110, 265] on select "Black Brown Indigo Storm Blue" at bounding box center [1115, 283] width 208 height 36
click at [1011, 265] on select "Black Brown Indigo Storm Blue" at bounding box center [1115, 283] width 208 height 36
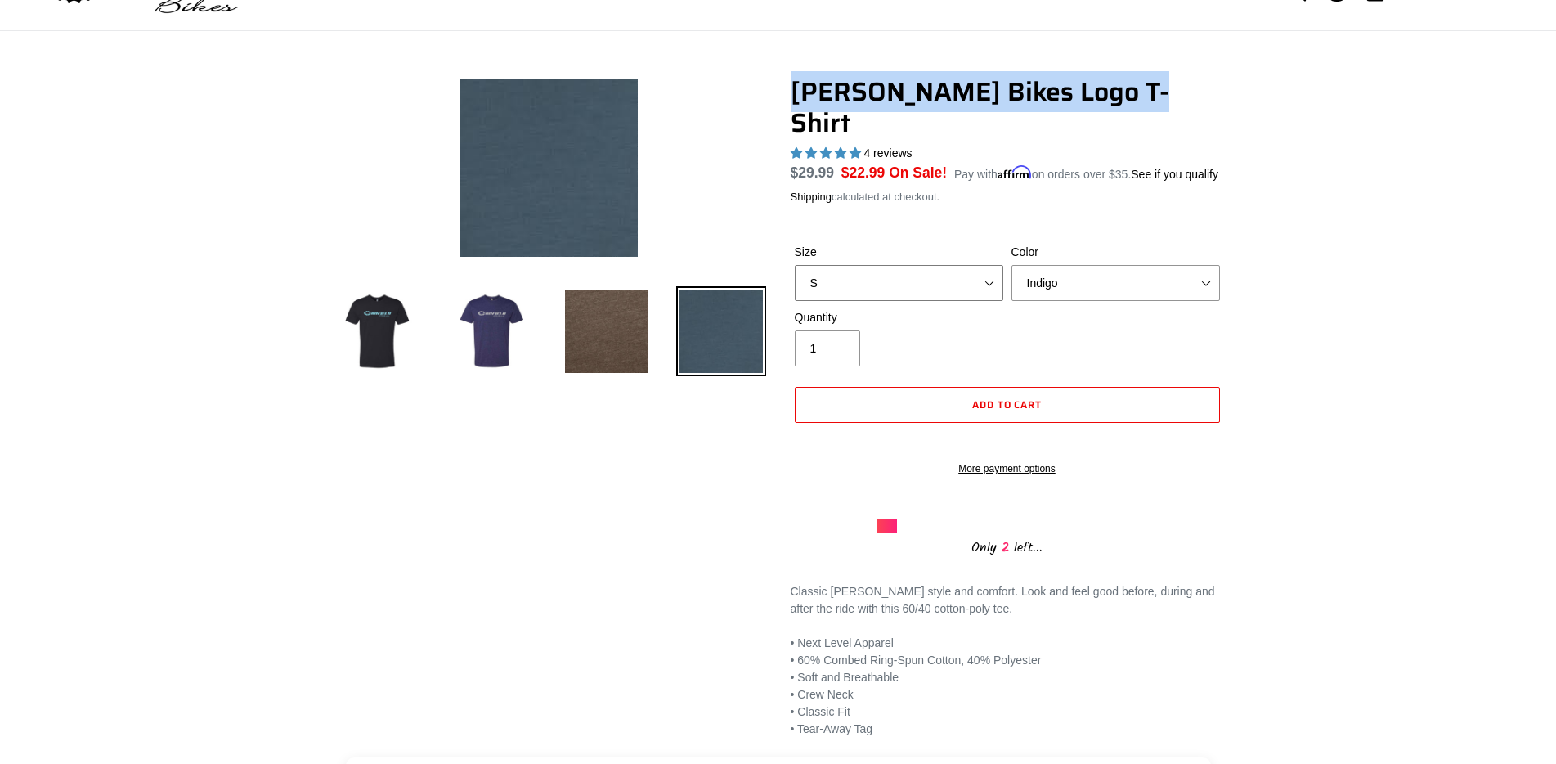
click at [960, 265] on select "S M L pre-order ETA 9/20/25 XL pre-order ETA 9/20/25 2XL pre-order ETA 9/20/25" at bounding box center [899, 283] width 208 height 36
click at [1090, 265] on select "Black Brown Indigo Storm Blue" at bounding box center [1115, 283] width 208 height 36
click at [1011, 265] on select "Black Brown Indigo Storm Blue" at bounding box center [1115, 283] width 208 height 36
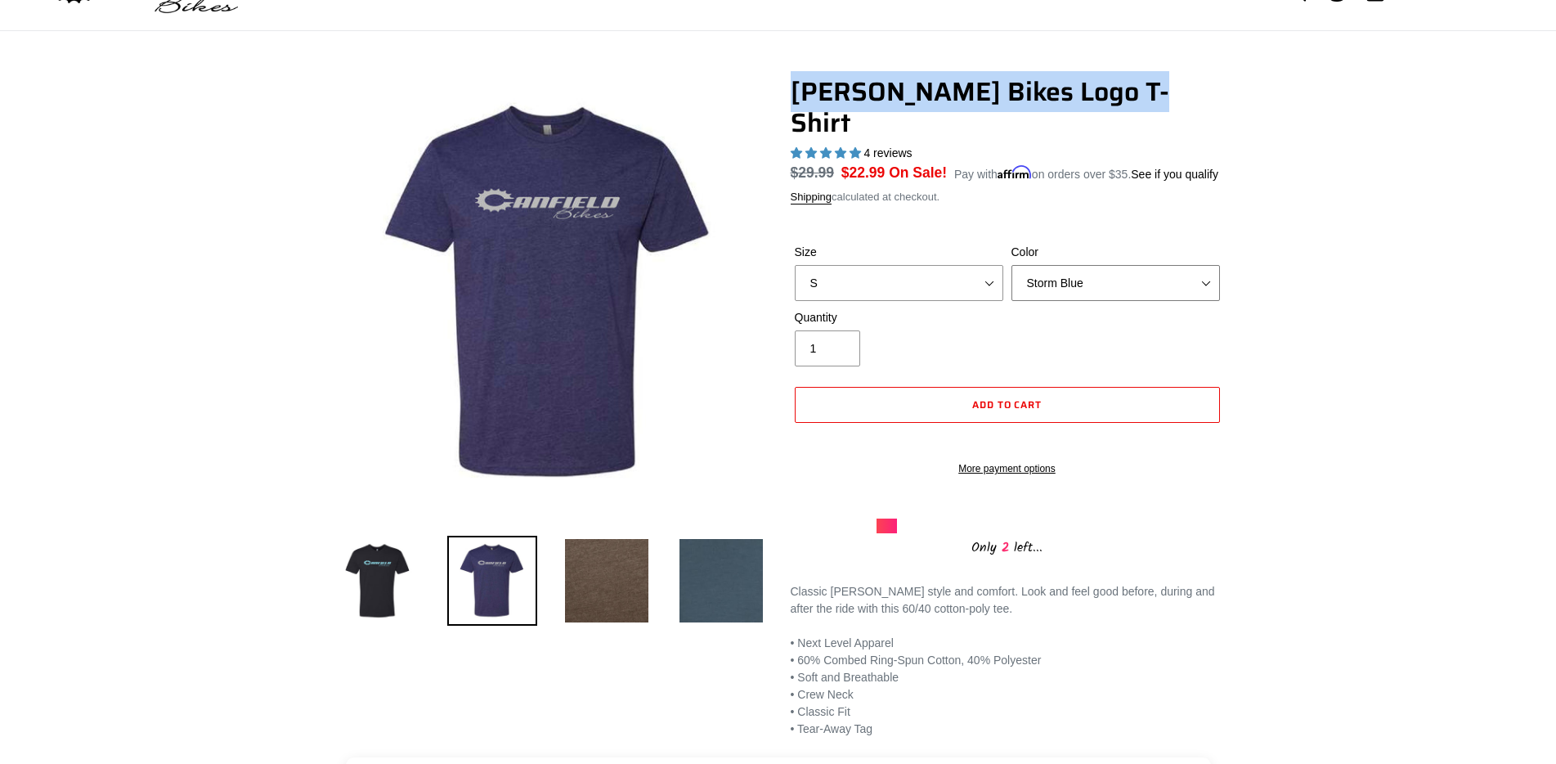
click at [1066, 265] on select "Black Brown Indigo Storm Blue" at bounding box center [1115, 283] width 208 height 36
click at [1011, 265] on select "Black Brown Indigo Storm Blue" at bounding box center [1115, 283] width 208 height 36
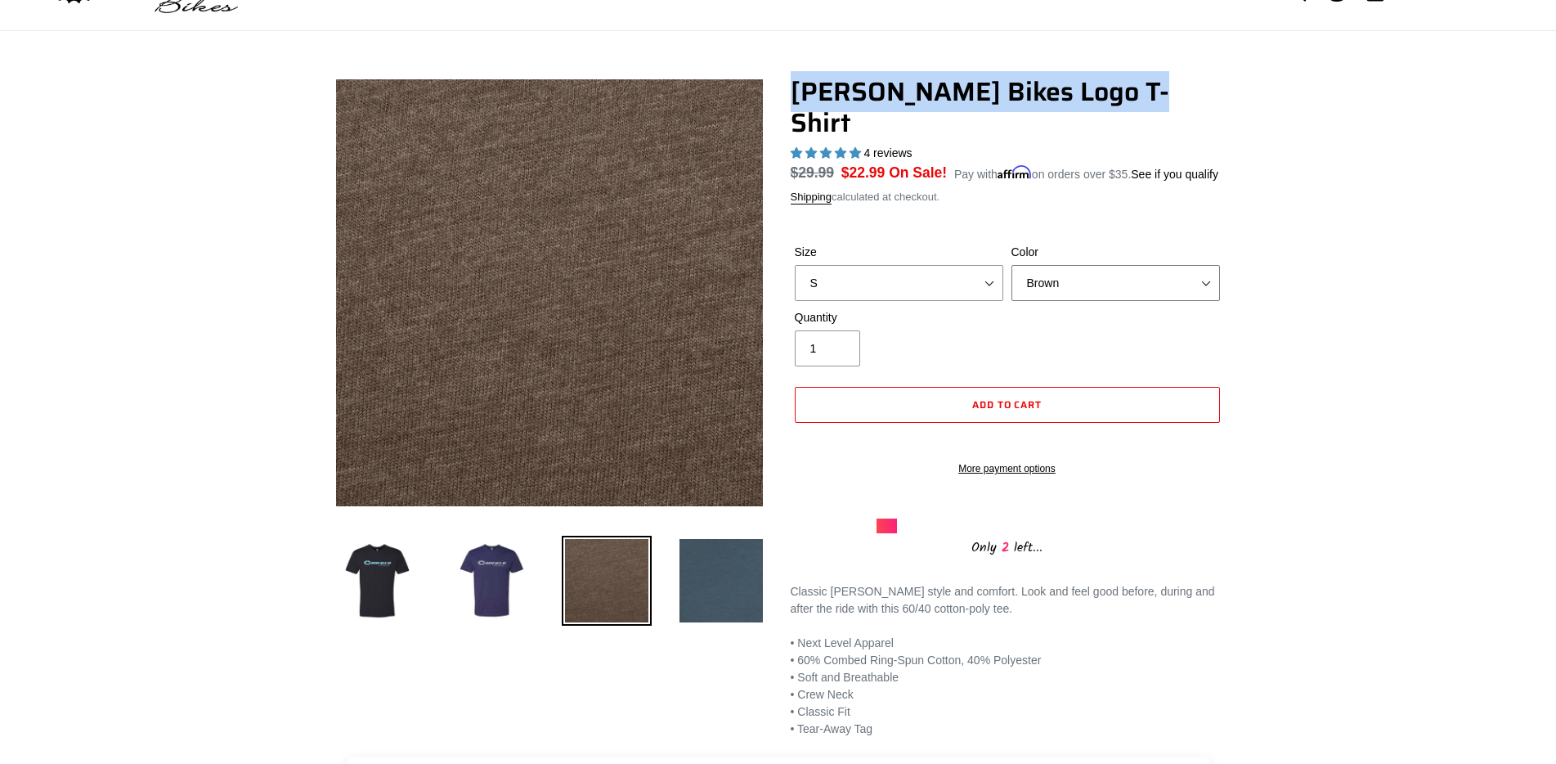
click at [1070, 265] on select "Black Brown Indigo Storm Blue" at bounding box center [1115, 283] width 208 height 36
select select "Indigo"
click at [1011, 265] on select "Black Brown Indigo Storm Blue" at bounding box center [1115, 283] width 208 height 36
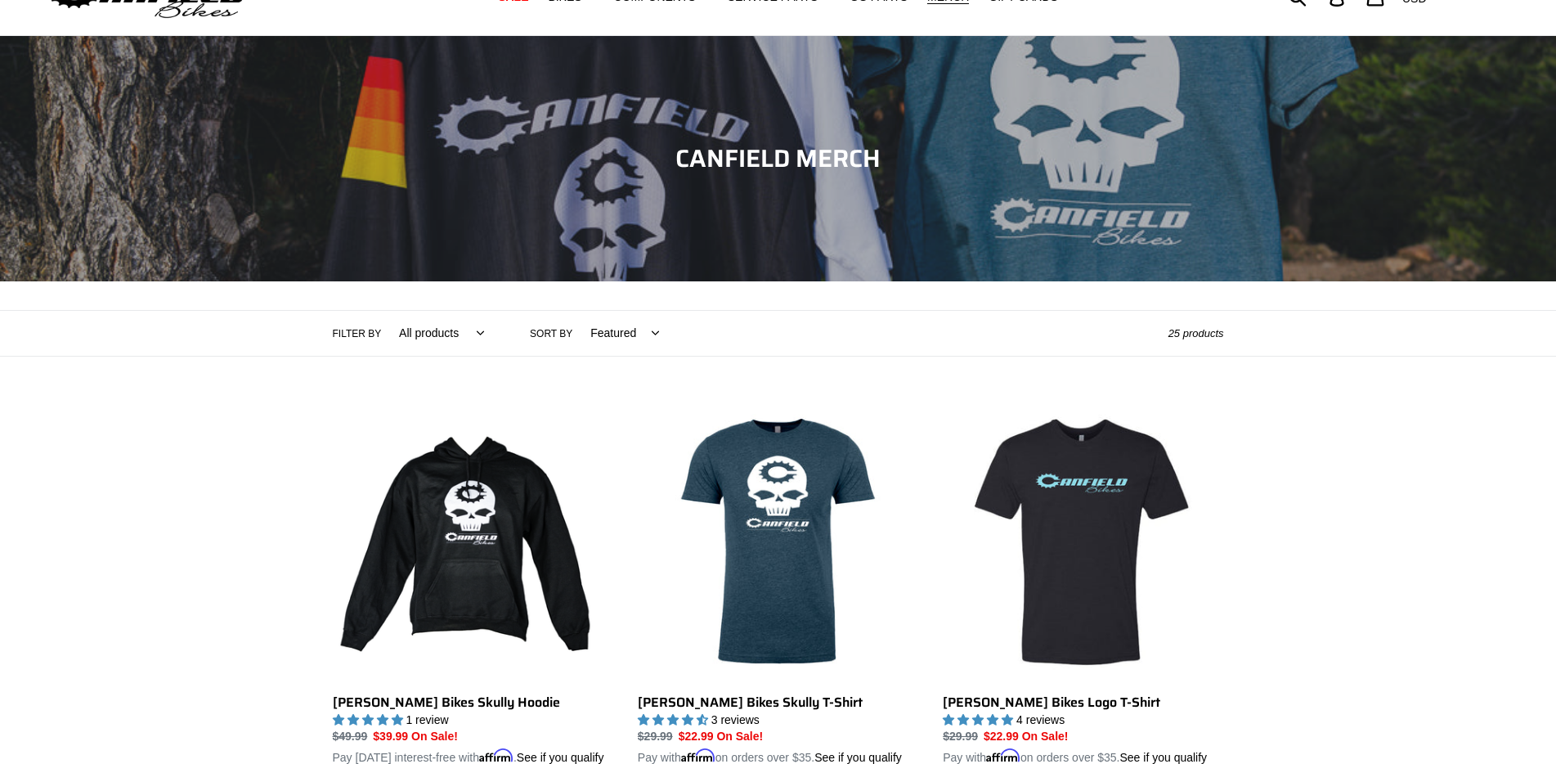
scroll to position [82, 0]
